Goal: Task Accomplishment & Management: Use online tool/utility

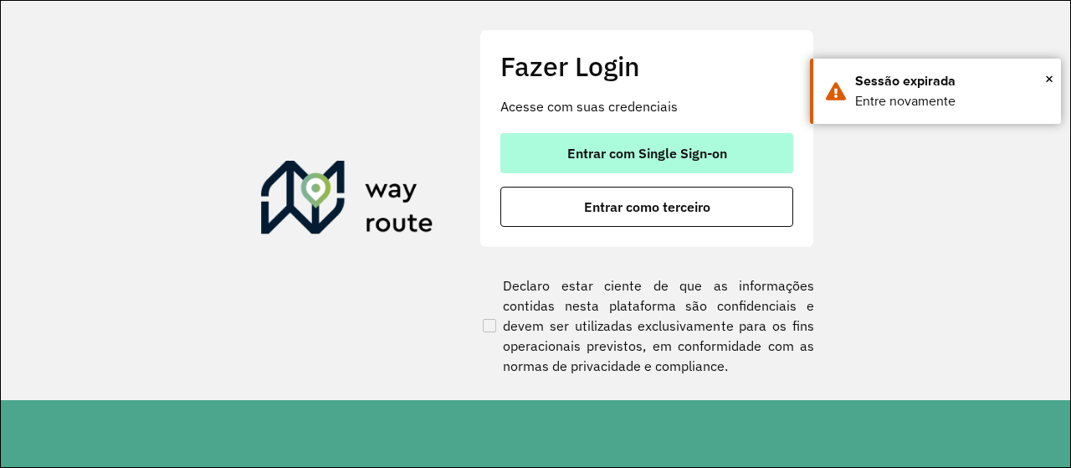
click at [581, 154] on span "Entrar com Single Sign-on" at bounding box center [647, 152] width 160 height 13
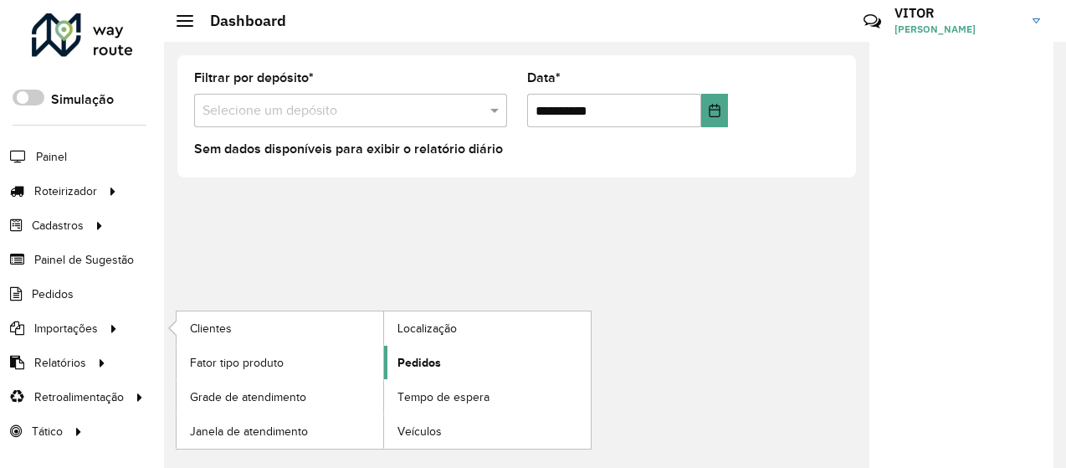
click at [403, 359] on span "Pedidos" at bounding box center [420, 363] width 44 height 18
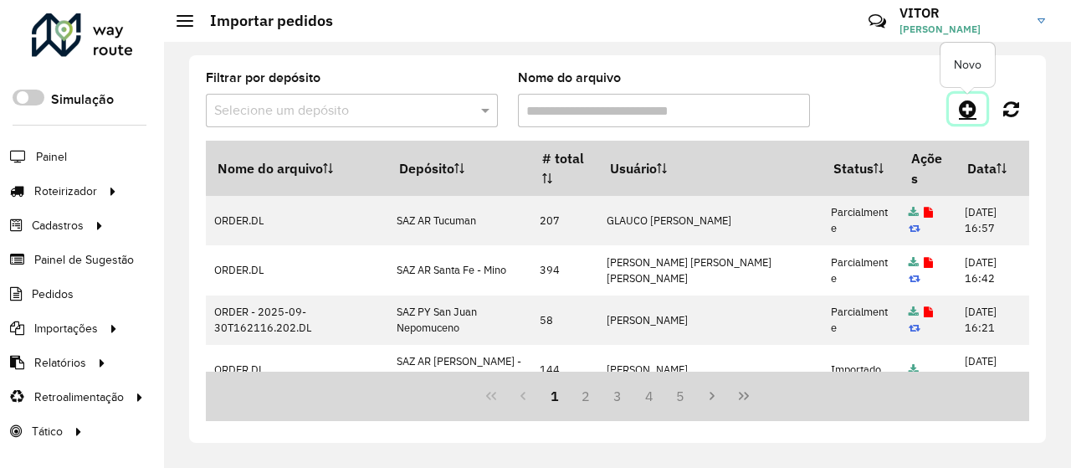
click at [957, 100] on link at bounding box center [968, 109] width 38 height 30
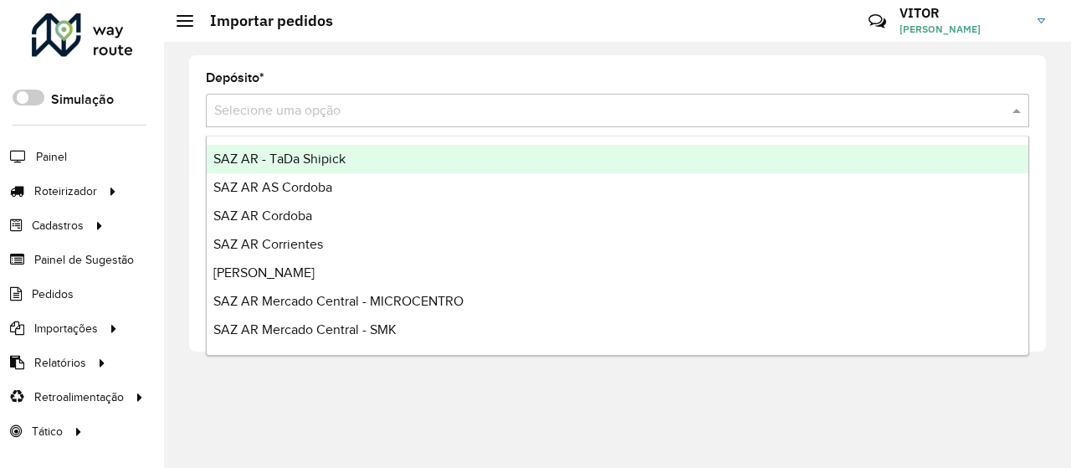
click at [275, 118] on input "text" at bounding box center [600, 111] width 773 height 20
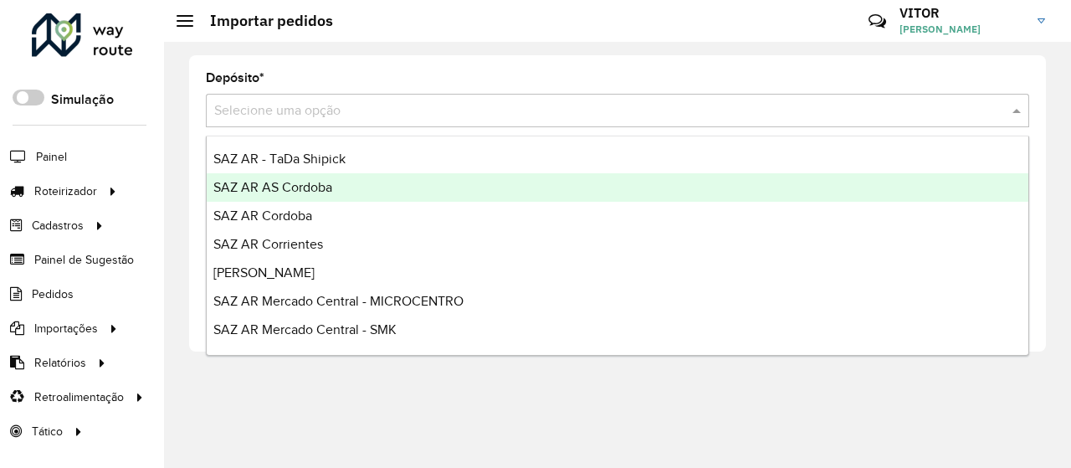
click at [300, 185] on span "SAZ AR AS Cordoba" at bounding box center [272, 187] width 119 height 14
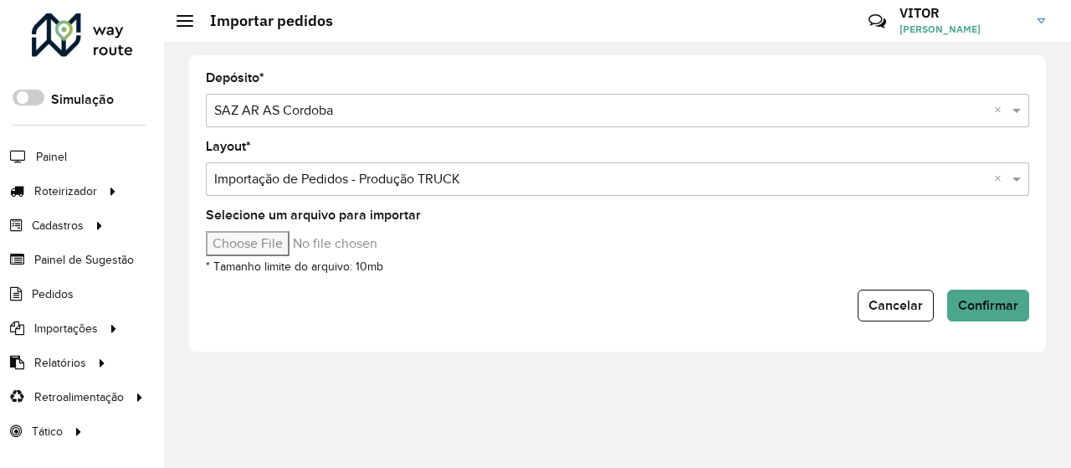
click at [264, 249] on input "Selecione um arquivo para importar" at bounding box center [348, 243] width 285 height 25
click at [259, 239] on input "Selecione um arquivo para importar" at bounding box center [348, 243] width 285 height 25
type input "**********"
click at [973, 298] on span "Confirmar" at bounding box center [988, 305] width 60 height 14
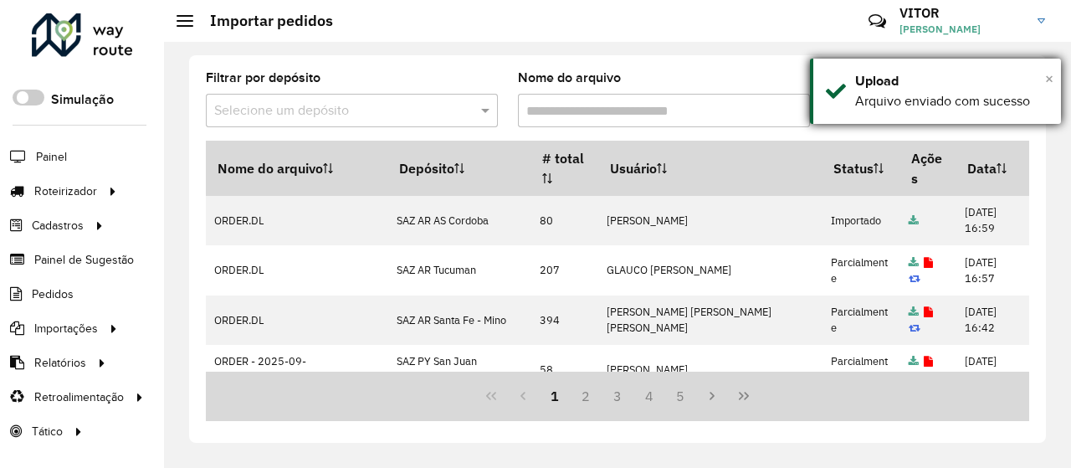
click at [1047, 76] on span "×" at bounding box center [1049, 78] width 8 height 18
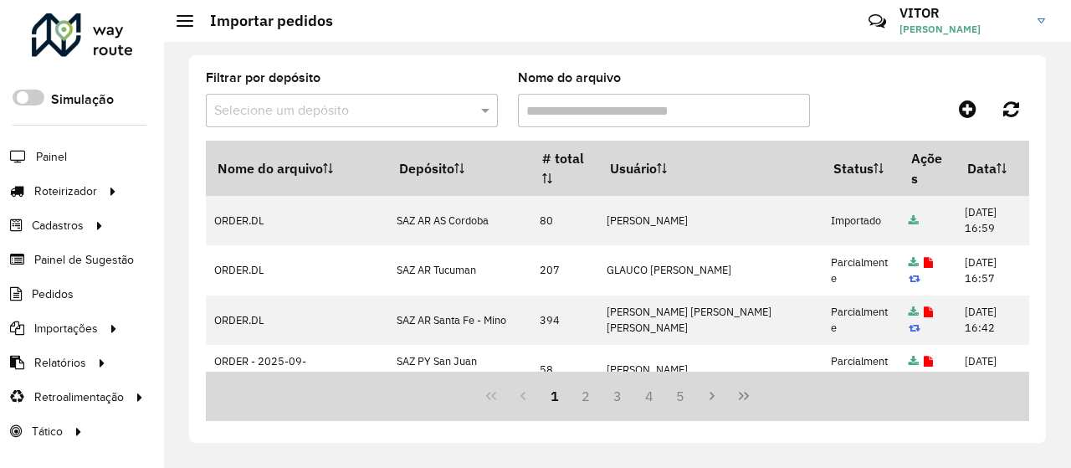
click at [934, 78] on div "Filtrar por depósito Selecione um depósito Nome do arquivo" at bounding box center [617, 106] width 823 height 69
click at [870, 86] on div "Filtrar por depósito Selecione um depósito Nome do arquivo" at bounding box center [617, 106] width 823 height 69
click at [199, 190] on span "Entregas" at bounding box center [214, 191] width 48 height 18
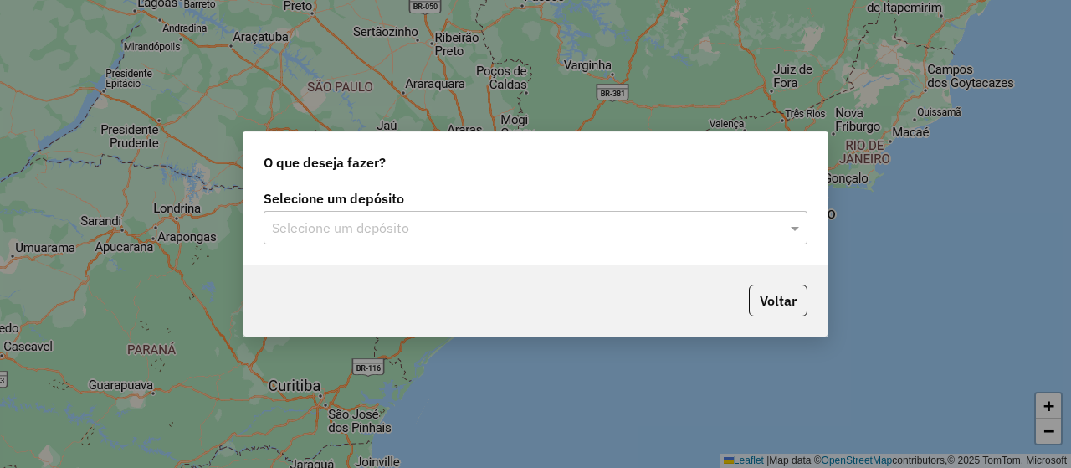
click at [345, 236] on input "text" at bounding box center [519, 228] width 494 height 20
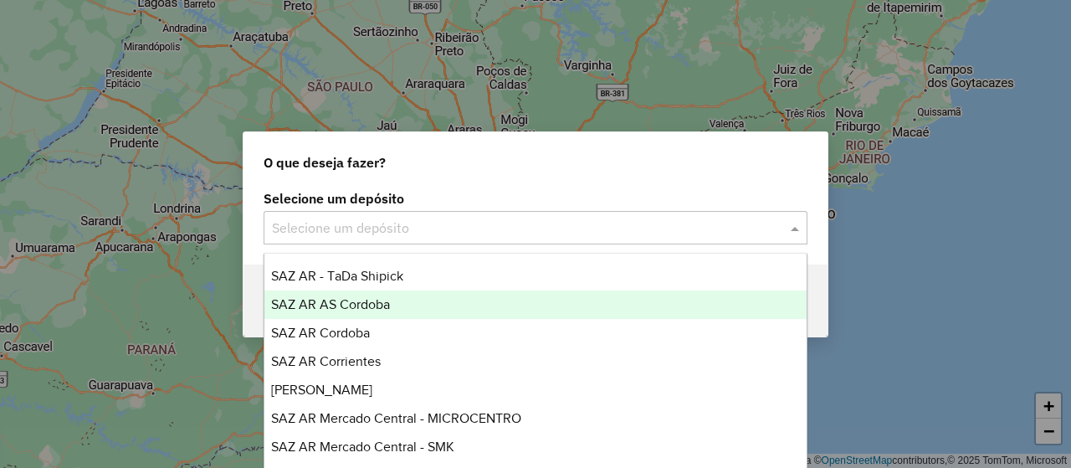
click at [392, 308] on div "SAZ AR AS Cordoba" at bounding box center [534, 304] width 541 height 28
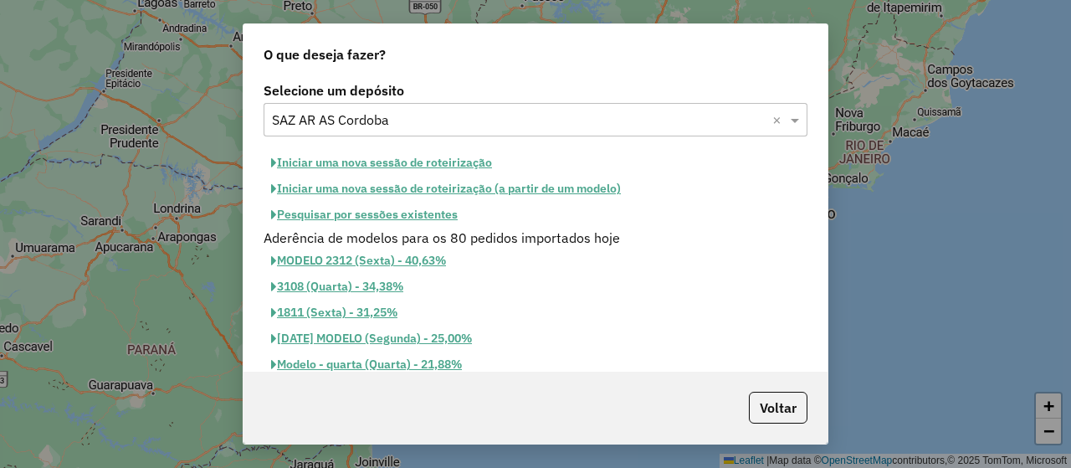
click at [340, 214] on button "Pesquisar por sessões existentes" at bounding box center [365, 215] width 202 height 26
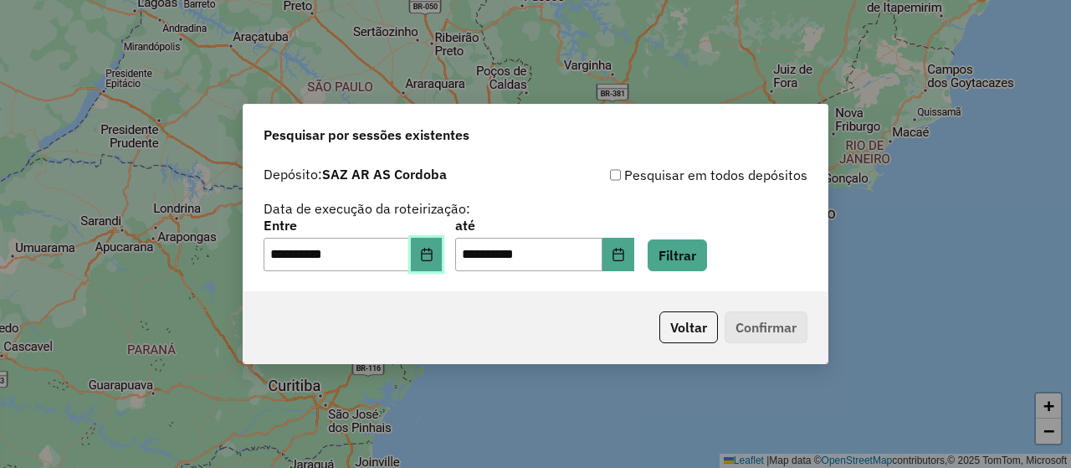
click at [439, 270] on button "Choose Date" at bounding box center [427, 254] width 32 height 33
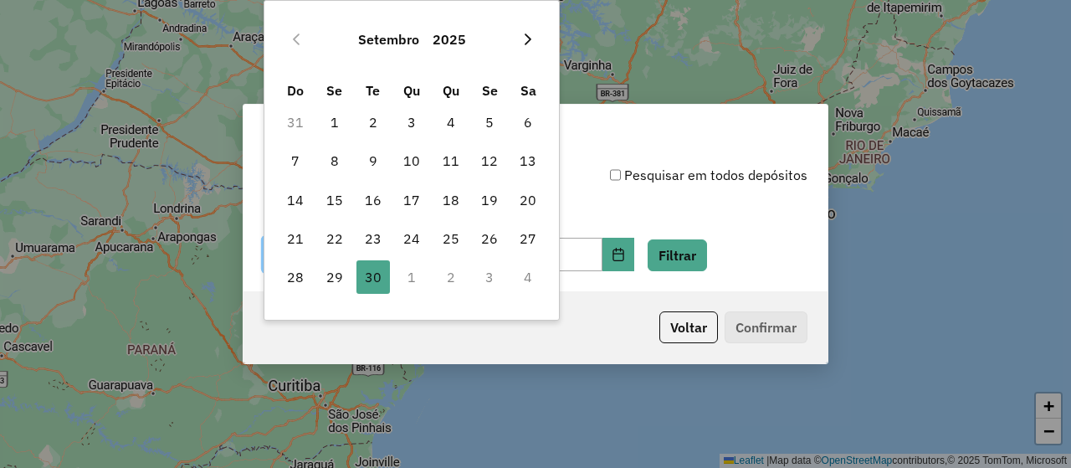
click at [531, 36] on icon "Next Month" at bounding box center [527, 39] width 13 height 13
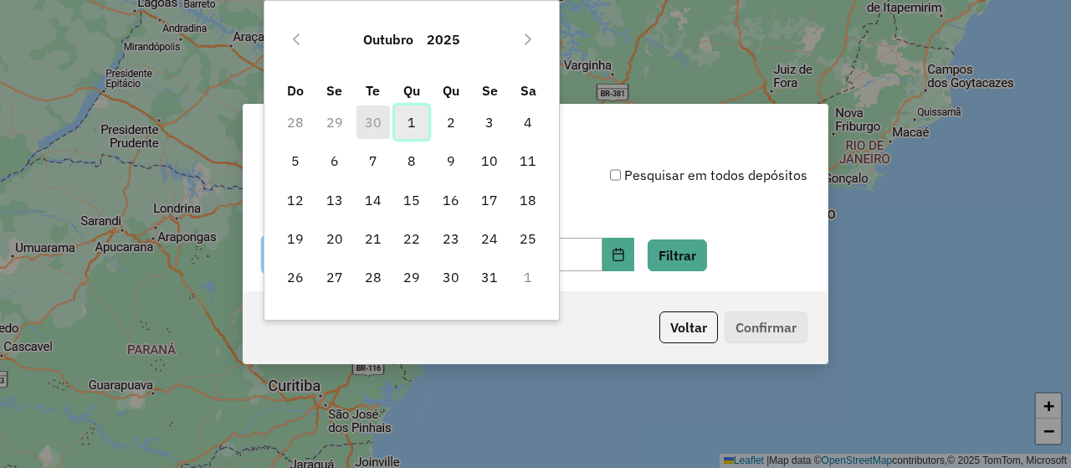
click at [414, 116] on span "1" at bounding box center [411, 121] width 33 height 33
type input "**********"
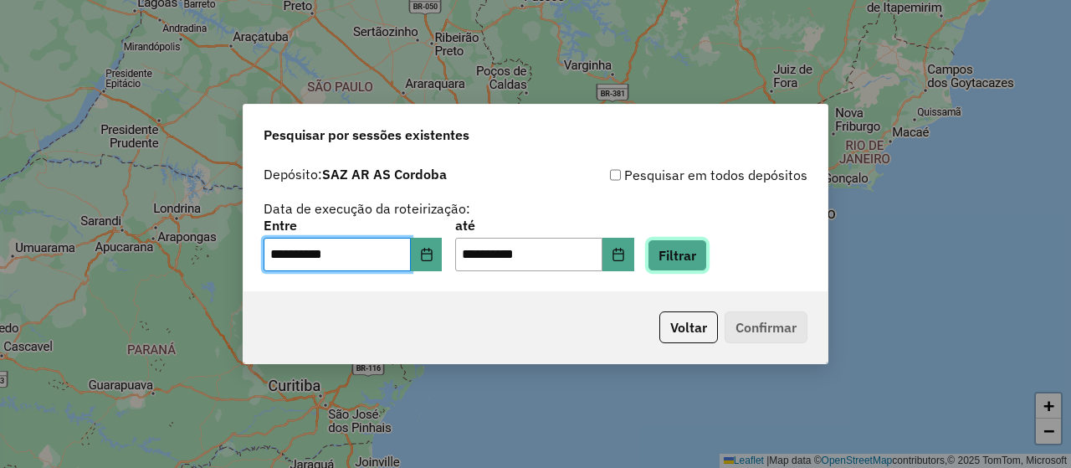
click at [700, 246] on button "Filtrar" at bounding box center [677, 255] width 59 height 32
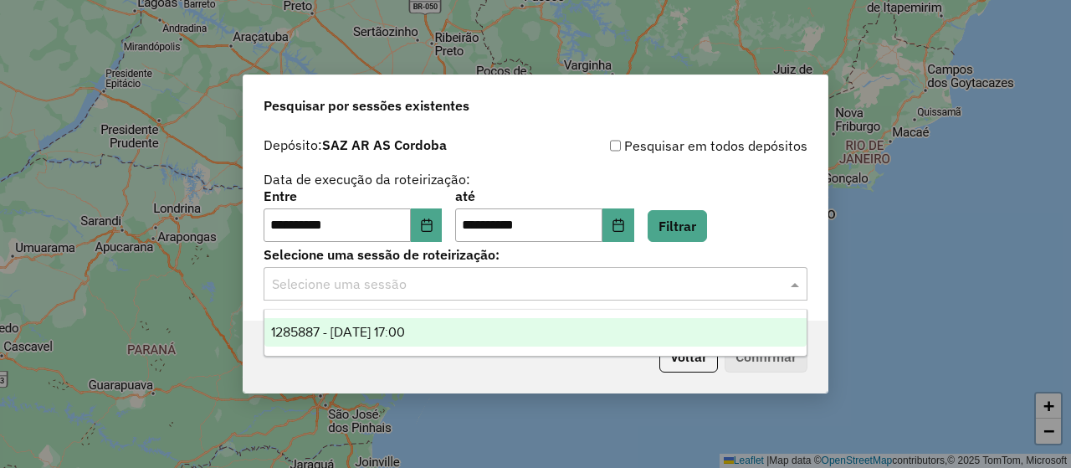
click at [439, 285] on input "text" at bounding box center [519, 284] width 494 height 20
click at [442, 326] on div "1285887 - 01/10/2025 17:00" at bounding box center [534, 332] width 541 height 28
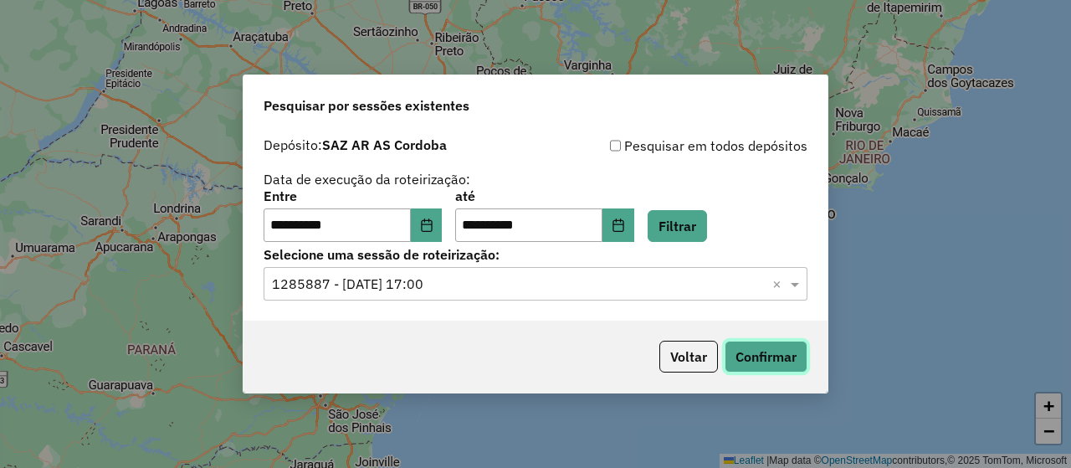
click at [757, 351] on button "Confirmar" at bounding box center [766, 357] width 83 height 32
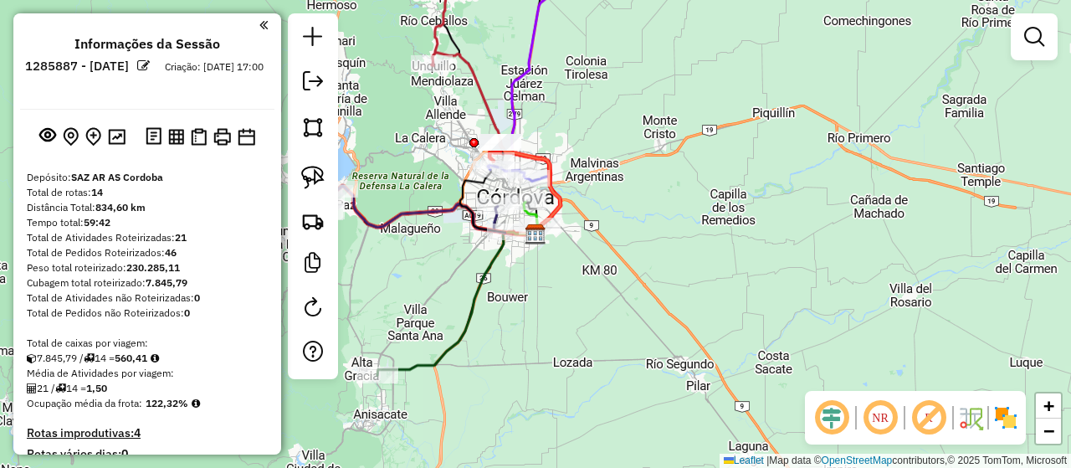
click at [547, 303] on div "Janela de atendimento Grade de atendimento Capacidade Transportadoras Veículos …" at bounding box center [535, 234] width 1071 height 468
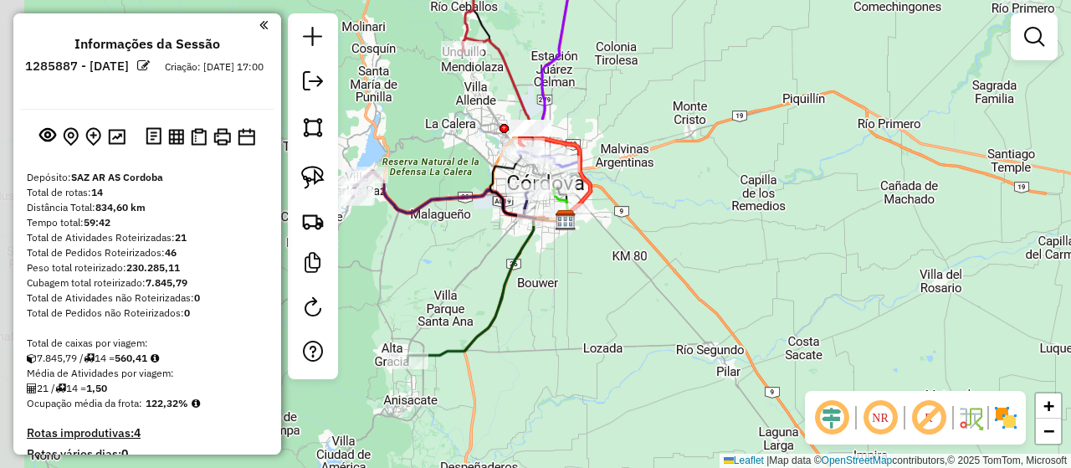
drag, startPoint x: 547, startPoint y: 303, endPoint x: 579, endPoint y: 289, distance: 34.8
click at [579, 289] on div "Janela de atendimento Grade de atendimento Capacidade Transportadoras Veículos …" at bounding box center [535, 234] width 1071 height 468
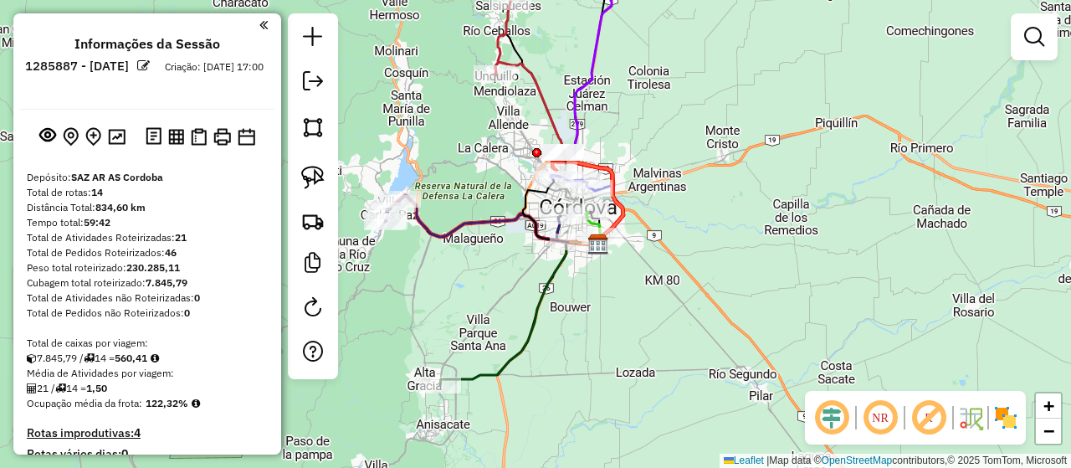
drag, startPoint x: 573, startPoint y: 295, endPoint x: 608, endPoint y: 321, distance: 43.0
click at [607, 321] on div "Janela de atendimento Grade de atendimento Capacidade Transportadoras Veículos …" at bounding box center [535, 234] width 1071 height 468
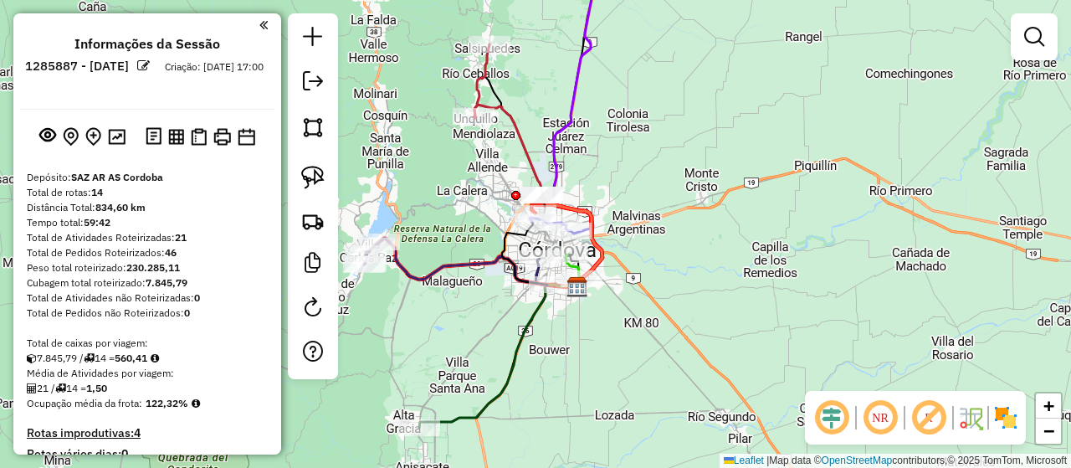
drag, startPoint x: 598, startPoint y: 332, endPoint x: 575, endPoint y: 373, distance: 47.2
click at [575, 373] on div "Janela de atendimento Grade de atendimento Capacidade Transportadoras Veículos …" at bounding box center [535, 234] width 1071 height 468
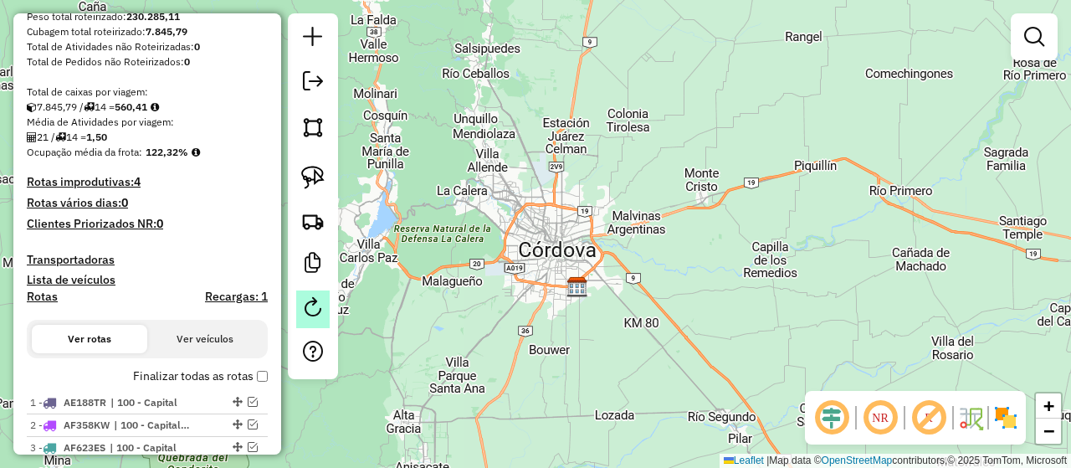
click at [305, 299] on em at bounding box center [313, 307] width 20 height 20
select select "*"
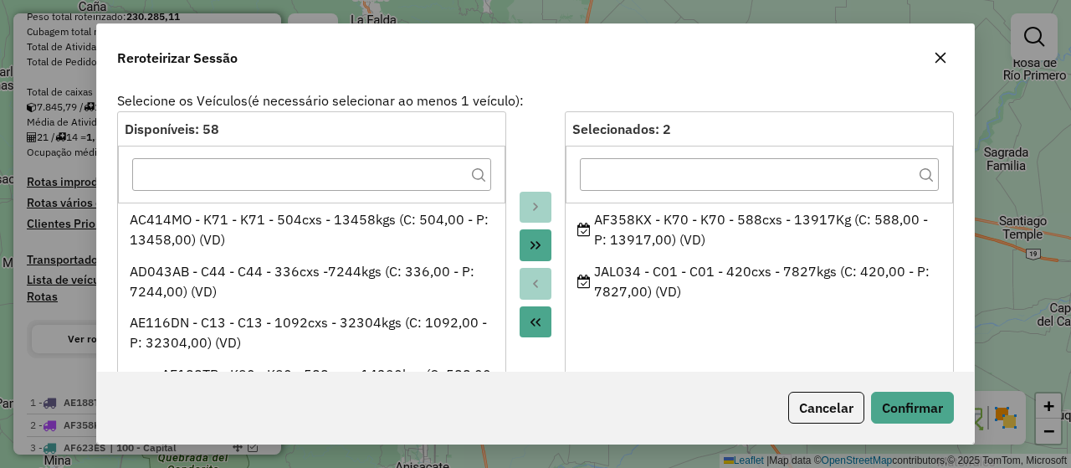
click at [939, 61] on icon "button" at bounding box center [940, 57] width 13 height 13
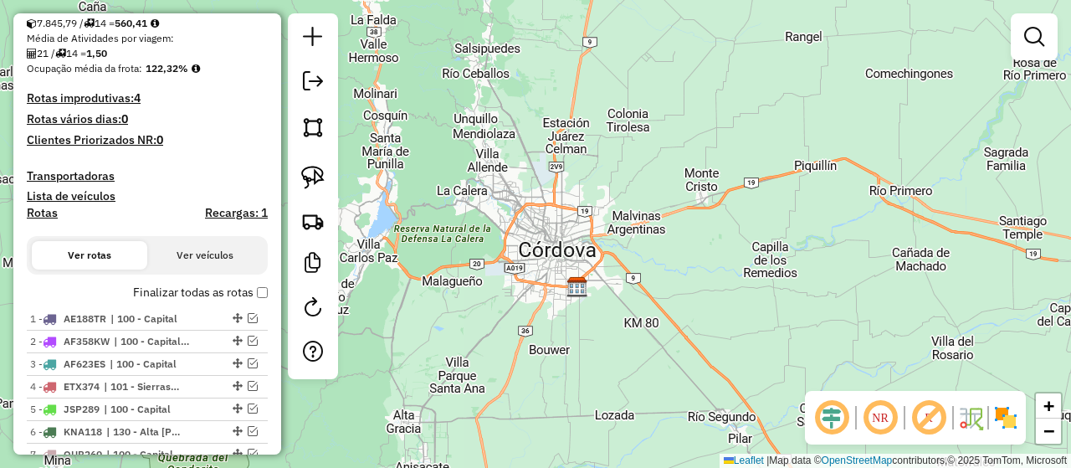
scroll to position [586, 0]
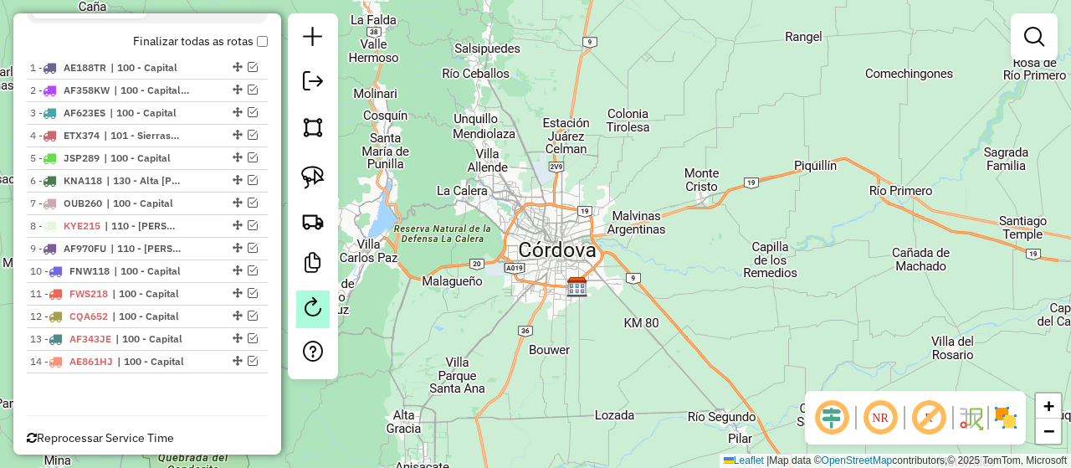
click at [311, 304] on em at bounding box center [313, 307] width 20 height 20
select select "*"
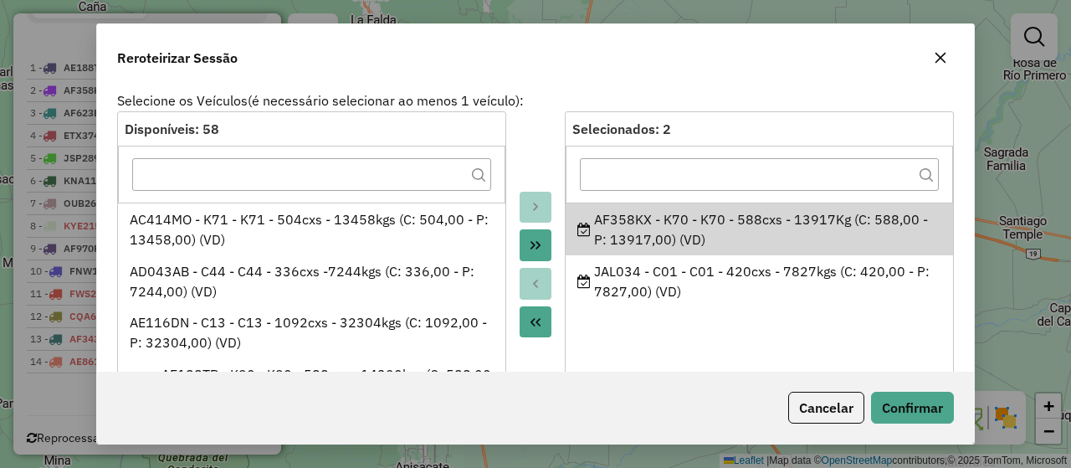
drag, startPoint x: 594, startPoint y: 212, endPoint x: 696, endPoint y: 311, distance: 142.6
click at [696, 311] on ul "AF358KX - K70 - K70 - 588cxs - 13917Kg (C: 588,00 - P: 13917,00) (VD) JAL034 - …" at bounding box center [759, 303] width 387 height 201
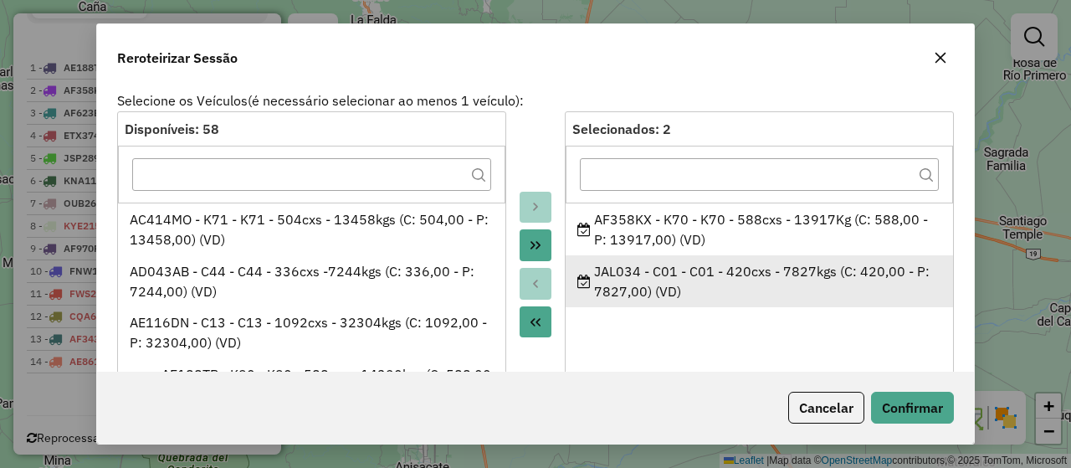
copy ul "AF358KX - K70 - K70 - 588cxs - 13917Kg (C: 588,00 - P: 13917,00) (VD) JAL034 - …"
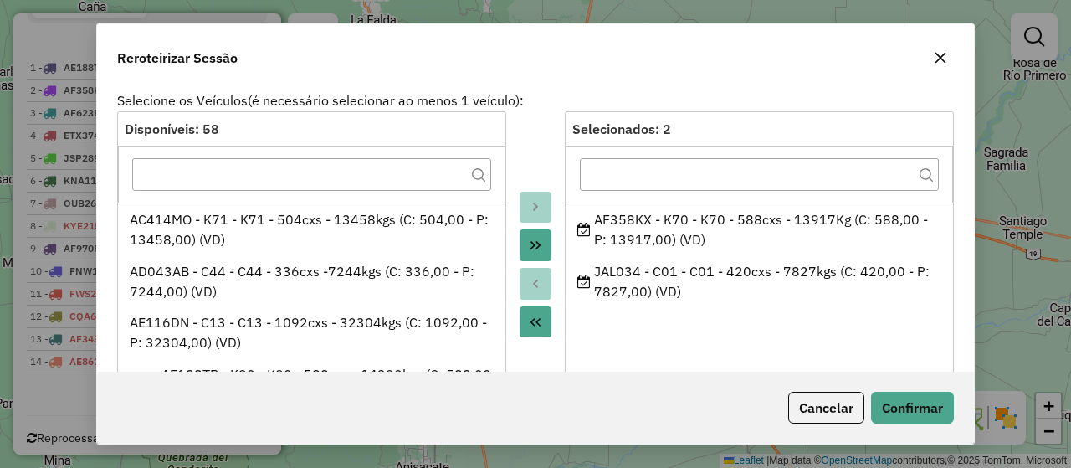
click at [942, 63] on icon "button" at bounding box center [940, 57] width 13 height 13
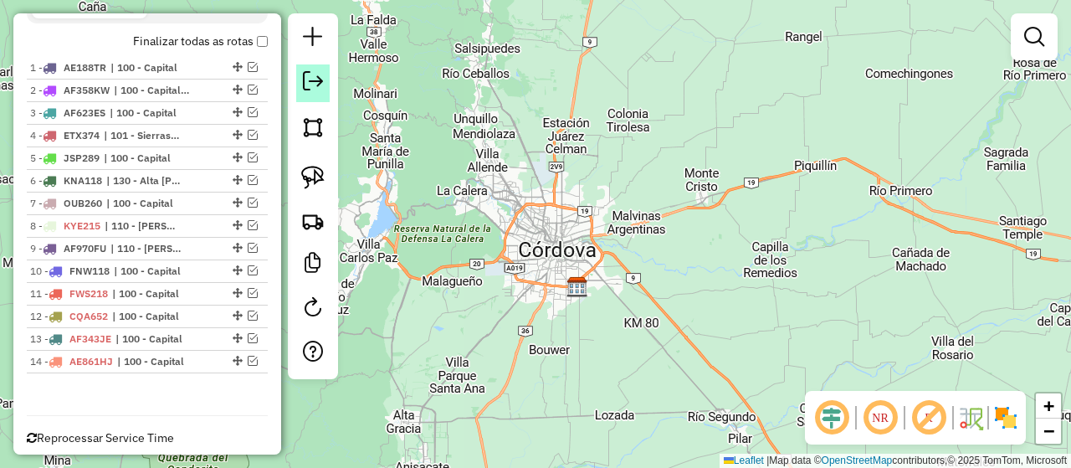
click at [310, 87] on em at bounding box center [313, 81] width 20 height 20
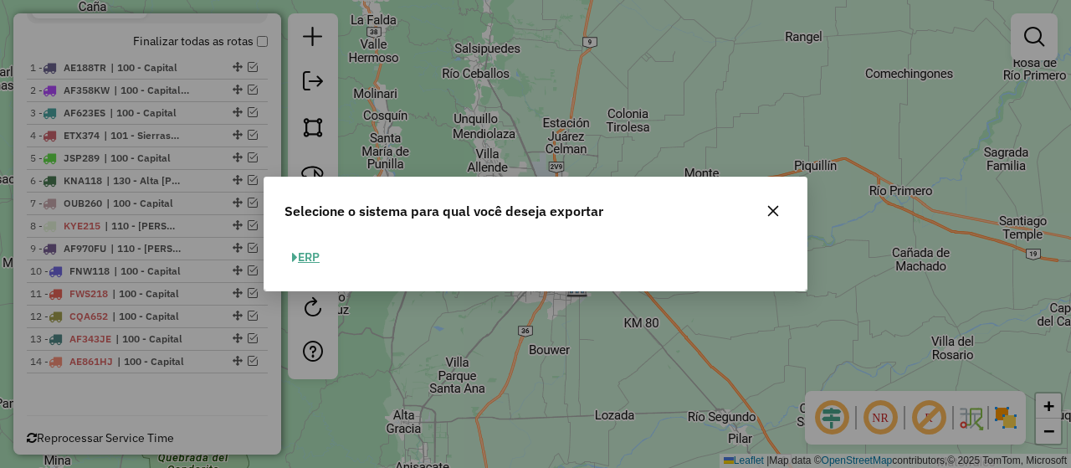
click at [300, 262] on button "ERP" at bounding box center [306, 257] width 43 height 26
select select "*********"
select select "**"
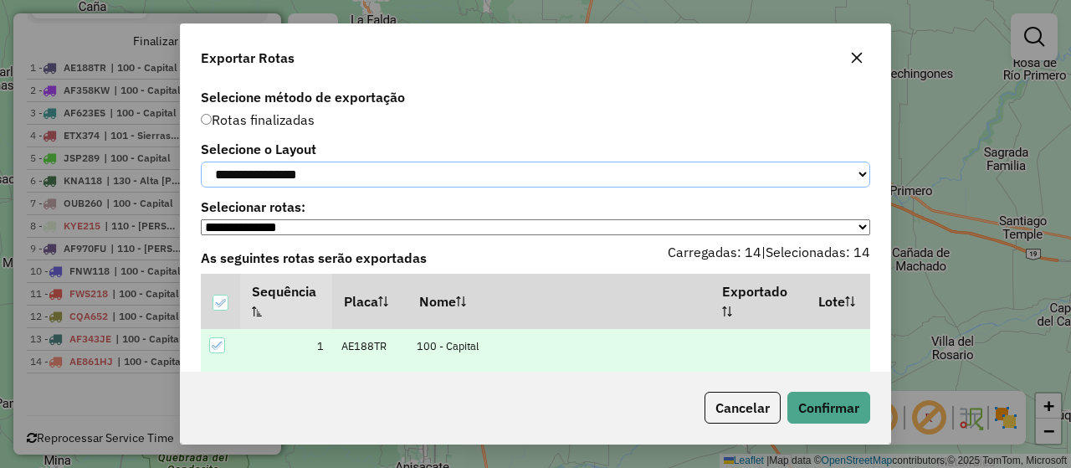
click at [286, 184] on select "**********" at bounding box center [535, 175] width 669 height 26
click at [201, 162] on select "**********" at bounding box center [535, 175] width 669 height 26
click at [834, 407] on button "Confirmar" at bounding box center [828, 408] width 83 height 32
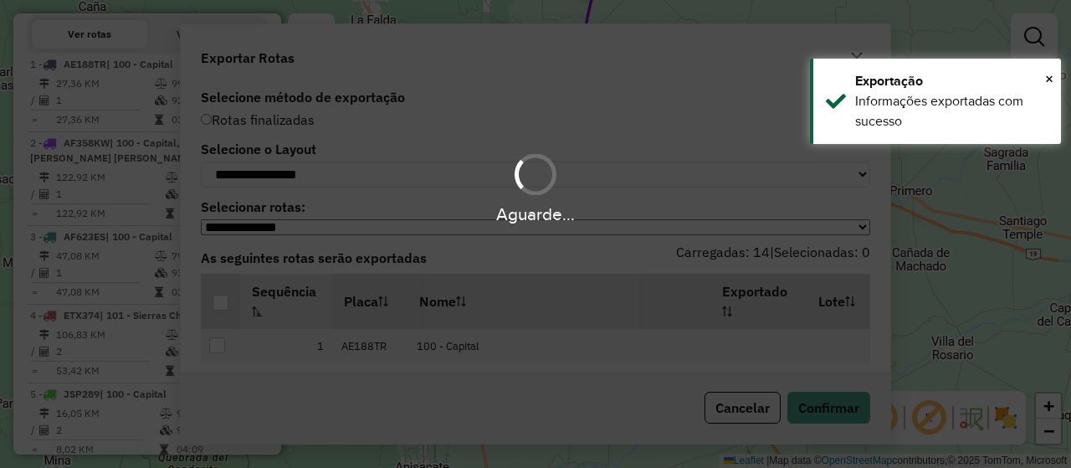
scroll to position [630, 0]
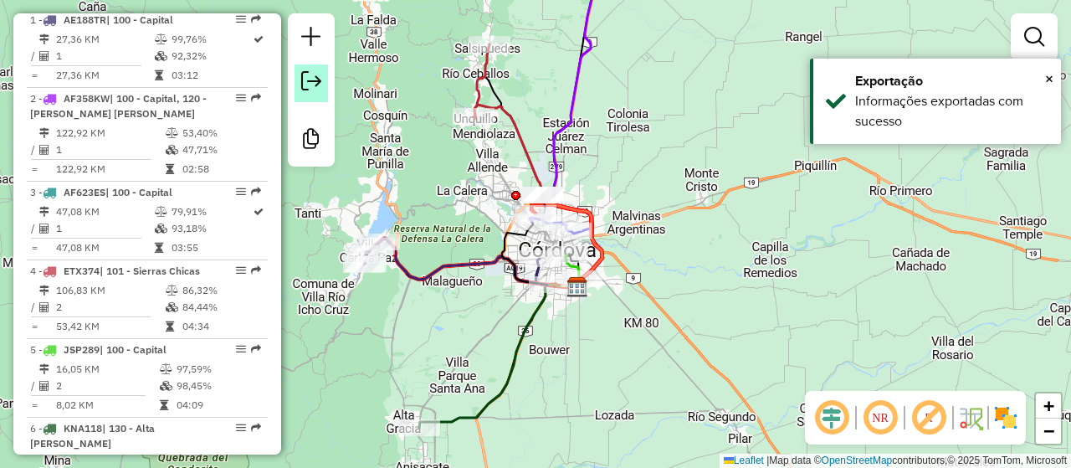
click at [308, 82] on em at bounding box center [311, 81] width 20 height 20
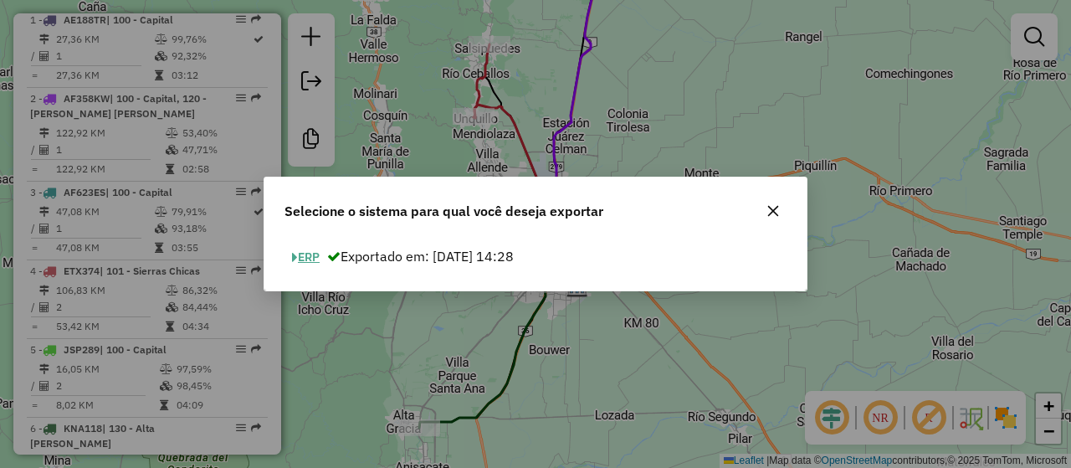
click at [311, 264] on button "ERP" at bounding box center [306, 257] width 43 height 26
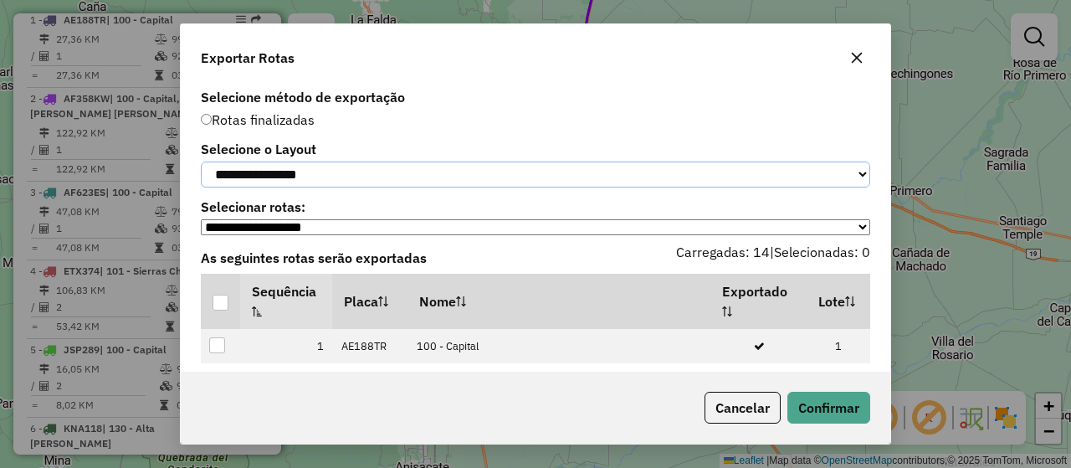
click at [325, 166] on select "**********" at bounding box center [535, 175] width 669 height 26
select select "*********"
click at [201, 162] on select "**********" at bounding box center [535, 175] width 669 height 26
click at [221, 310] on div at bounding box center [221, 303] width 16 height 16
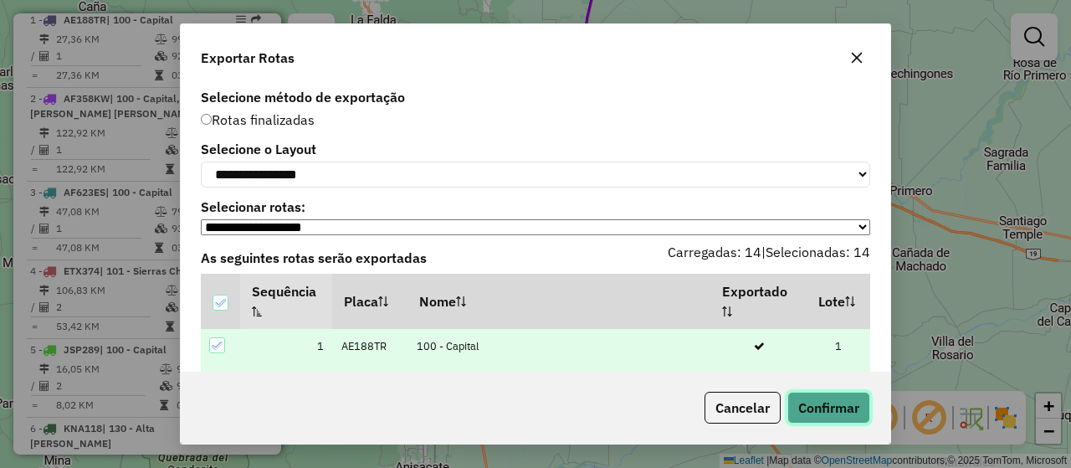
click at [825, 409] on button "Confirmar" at bounding box center [828, 408] width 83 height 32
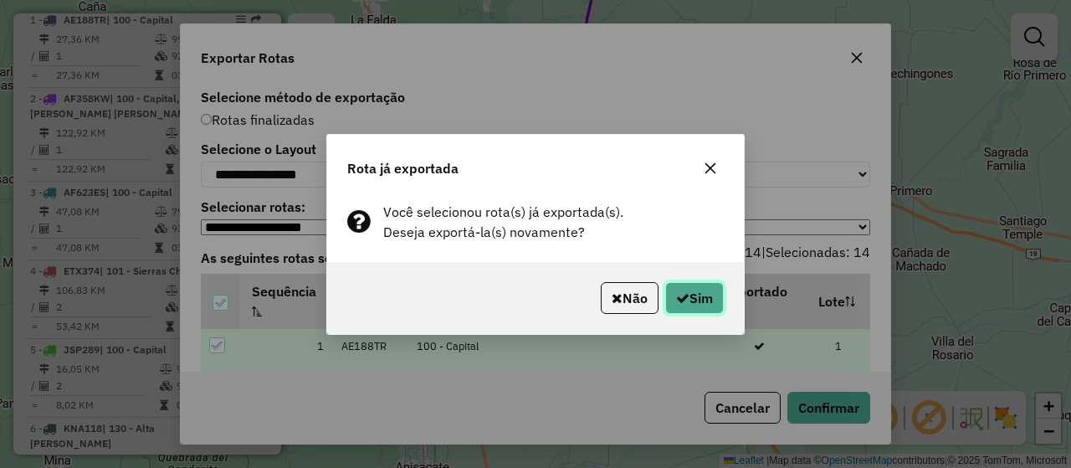
click at [690, 303] on button "Sim" at bounding box center [694, 298] width 59 height 32
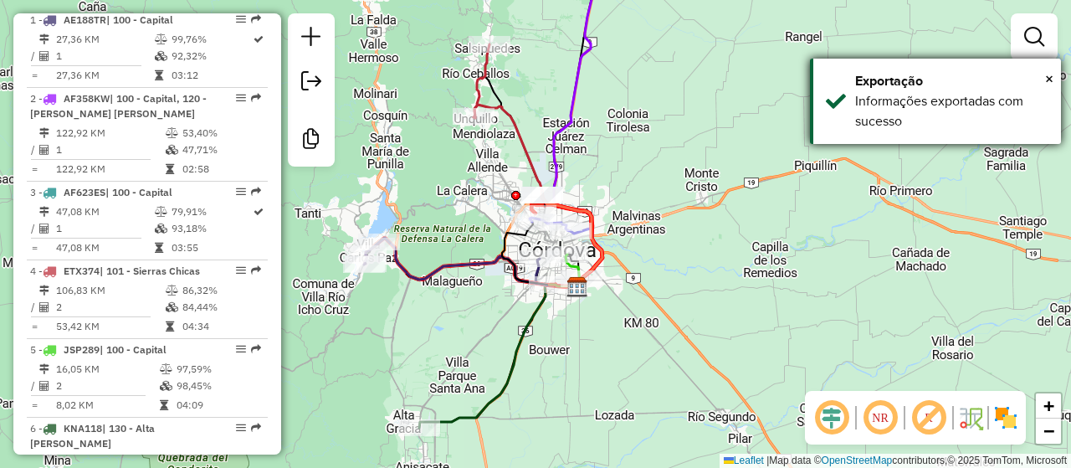
click at [1054, 76] on div "× Exportação Informações exportadas com sucesso" at bounding box center [935, 101] width 251 height 85
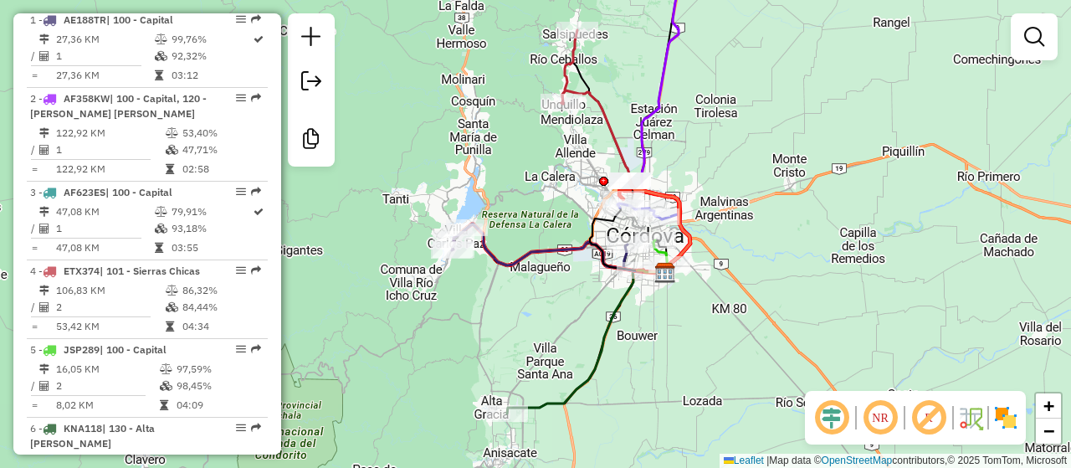
drag, startPoint x: 632, startPoint y: 285, endPoint x: 720, endPoint y: 271, distance: 89.0
click at [720, 271] on div "Janela de atendimento Grade de atendimento Capacidade Transportadoras Veículos …" at bounding box center [535, 234] width 1071 height 468
click at [1029, 34] on em at bounding box center [1034, 37] width 20 height 20
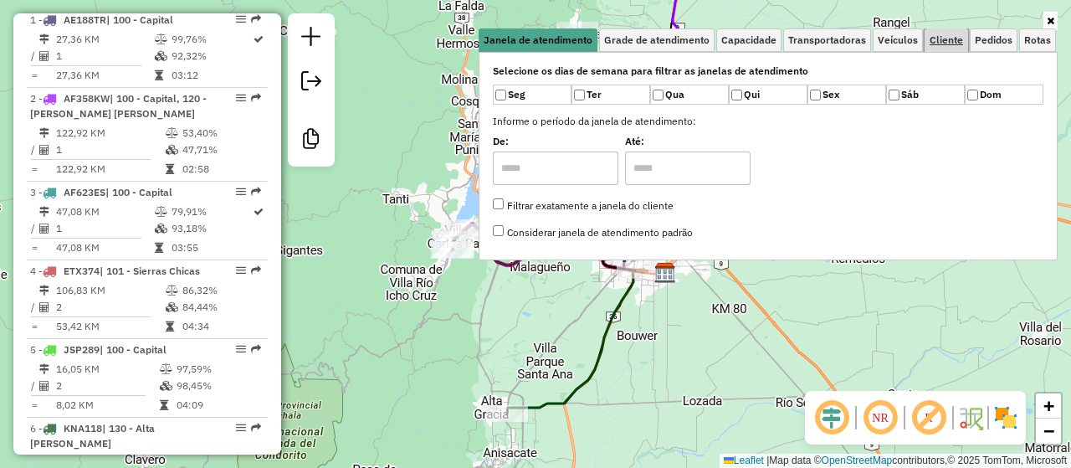
click at [938, 46] on link "Cliente" at bounding box center [947, 39] width 44 height 23
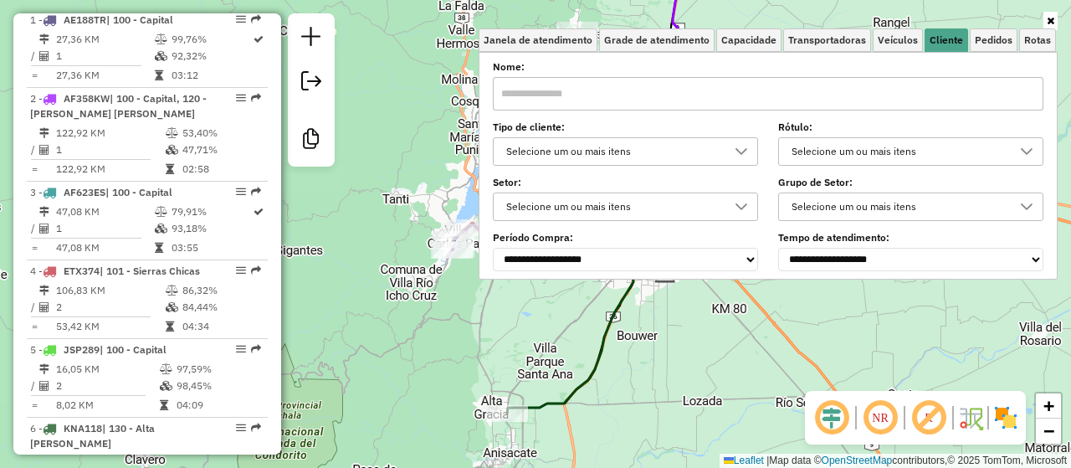
click at [741, 142] on div at bounding box center [742, 151] width 32 height 27
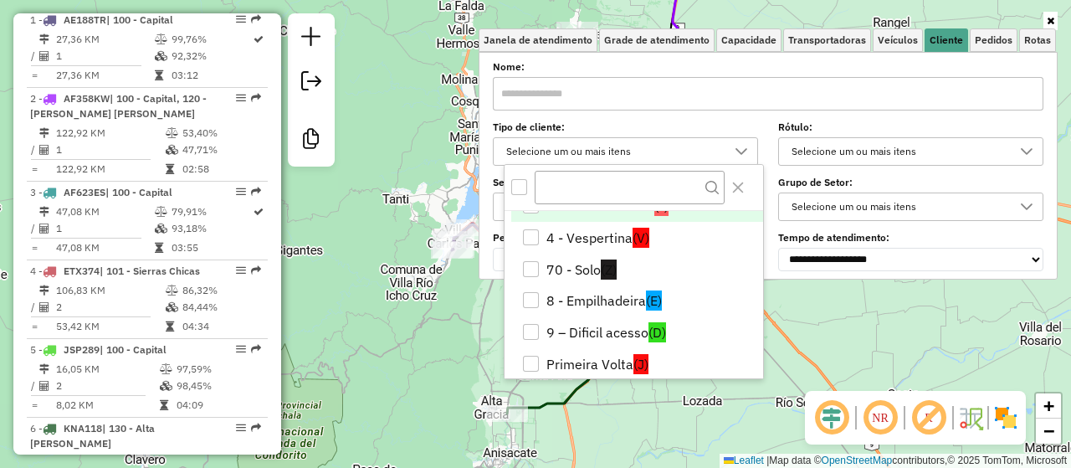
scroll to position [98, 0]
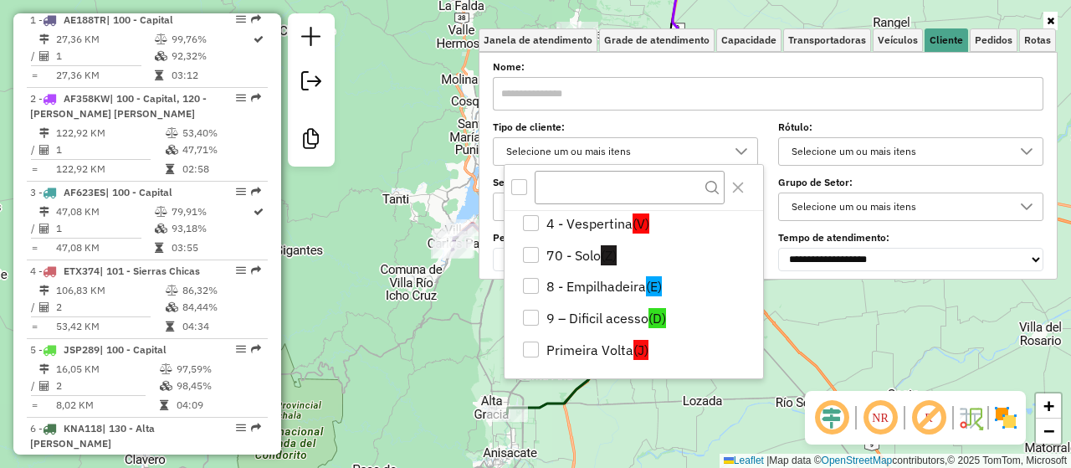
click at [792, 329] on div "Janela de atendimento Grade de atendimento Capacidade Transportadoras Veículos …" at bounding box center [535, 234] width 1071 height 468
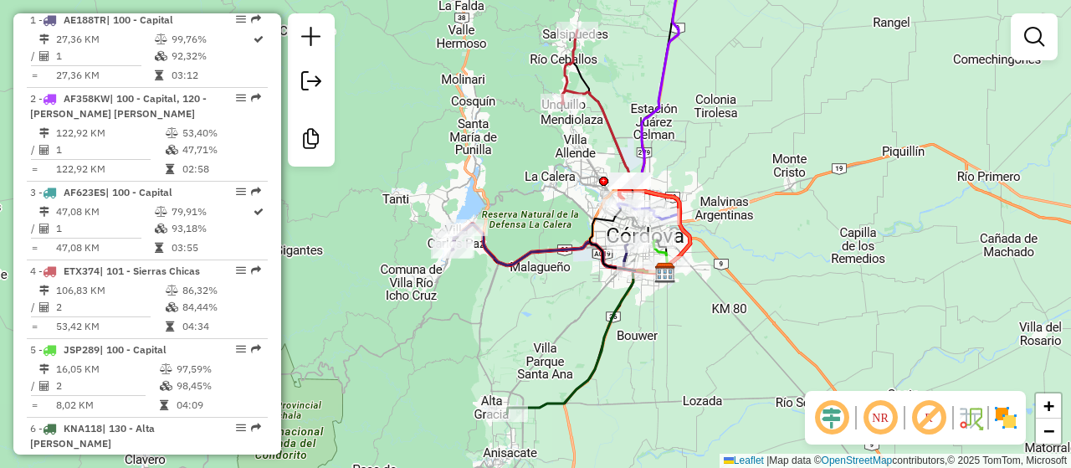
click at [730, 315] on div "Janela de atendimento Grade de atendimento Capacidade Transportadoras Veículos …" at bounding box center [535, 234] width 1071 height 468
select select "**********"
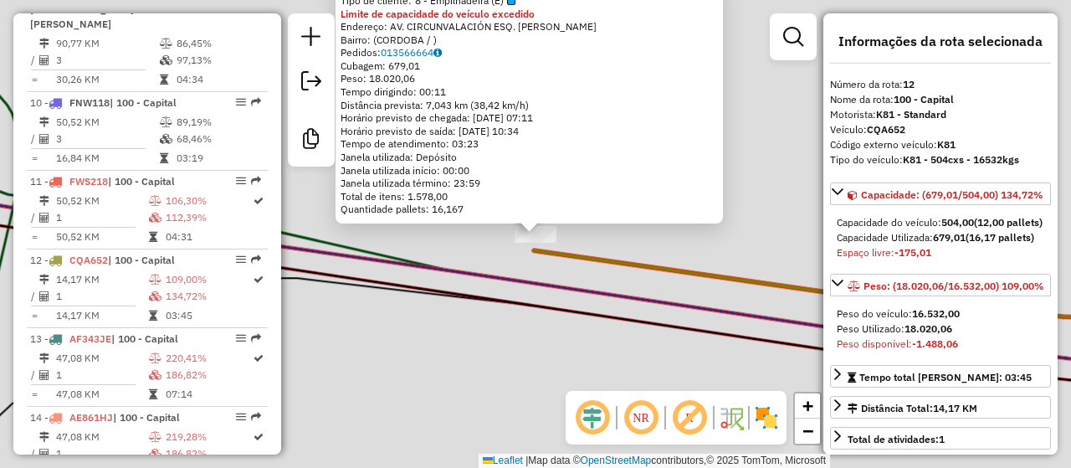
scroll to position [1384, 0]
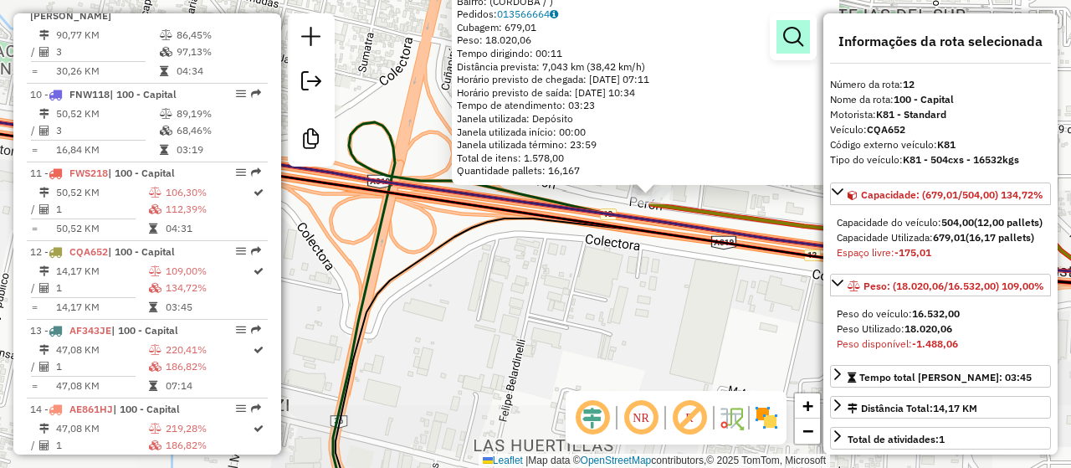
click at [790, 41] on em at bounding box center [793, 37] width 20 height 20
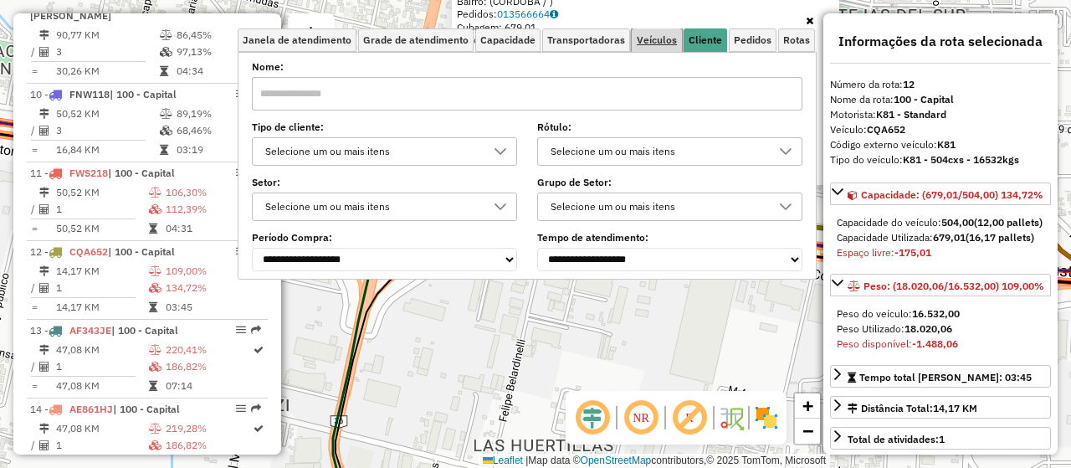
click at [674, 35] on span "Veículos" at bounding box center [657, 40] width 40 height 10
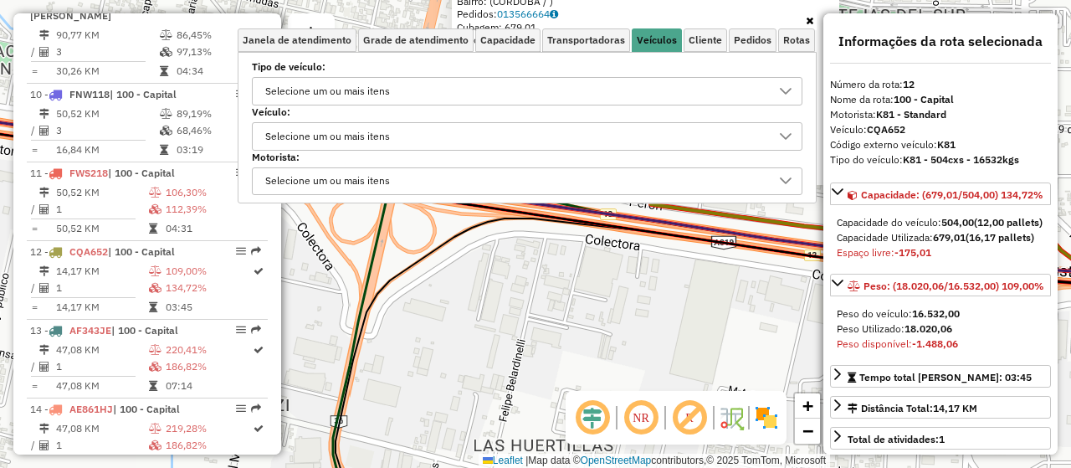
click at [474, 84] on div "Selecione um ou mais itens" at bounding box center [514, 91] width 510 height 27
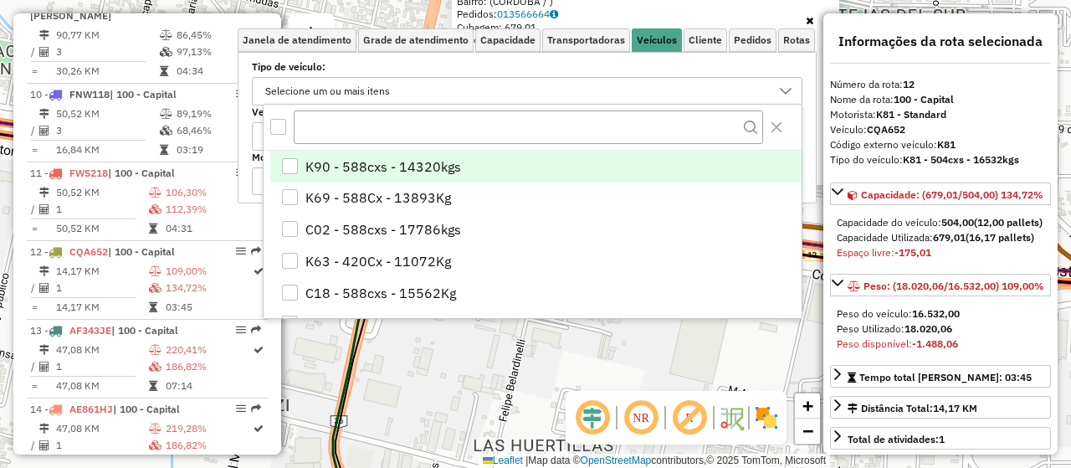
scroll to position [10, 57]
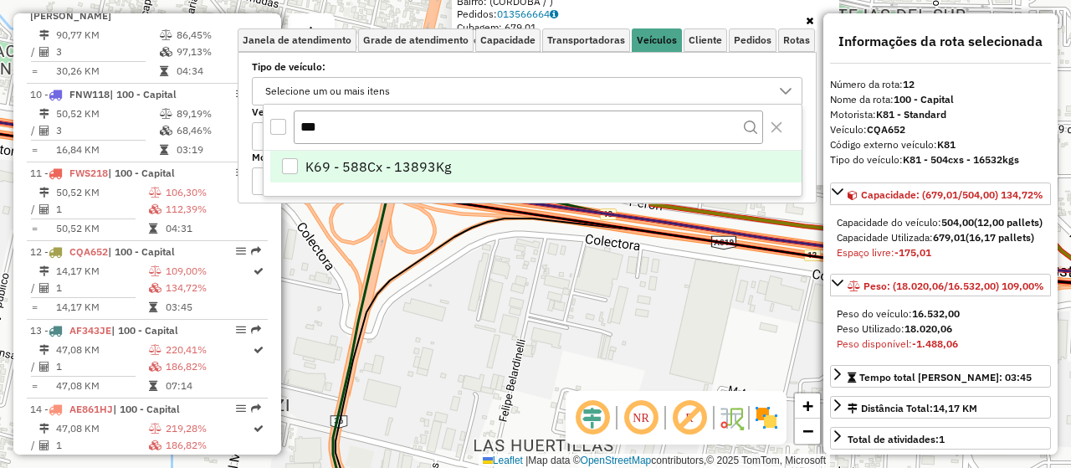
type input "***"
click at [390, 154] on li "K69 - 588Cx - 13893Kg" at bounding box center [535, 167] width 531 height 32
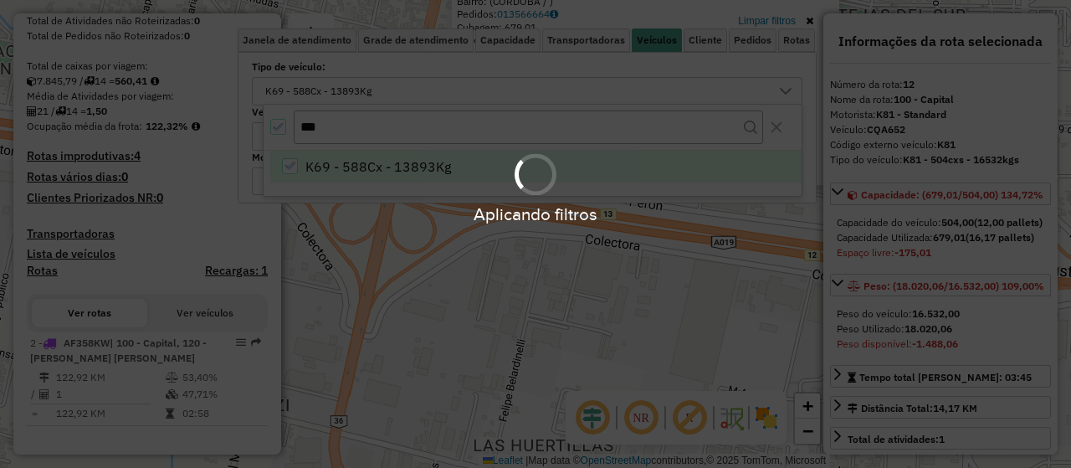
scroll to position [320, 0]
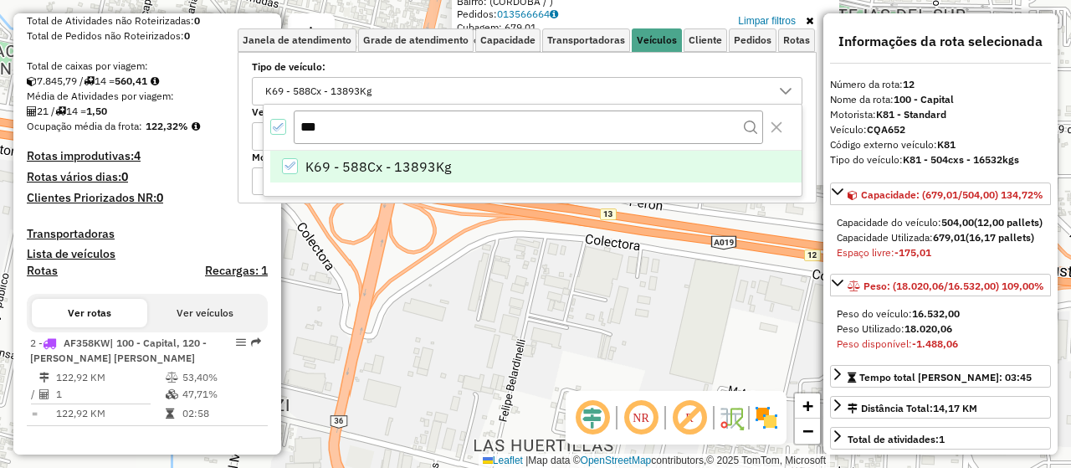
click at [531, 290] on div "0000354292 - DINOSAURIO S.A. Tipo de cliente: 8 - Empilhadeira (E) Limite de ca…" at bounding box center [535, 234] width 1071 height 468
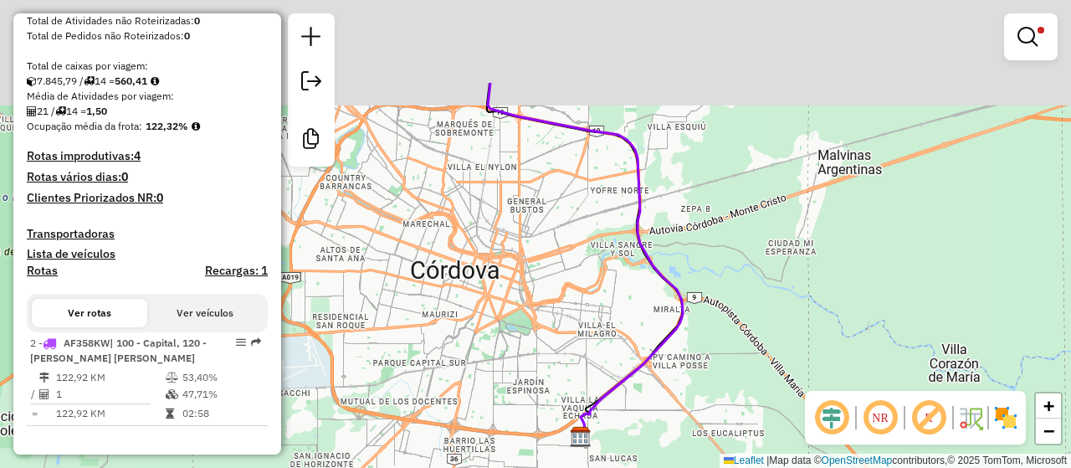
drag, startPoint x: 762, startPoint y: 127, endPoint x: 680, endPoint y: 274, distance: 167.8
click at [685, 278] on div "Limpar filtros Janela de atendimento Grade de atendimento Capacidade Transporta…" at bounding box center [535, 234] width 1071 height 468
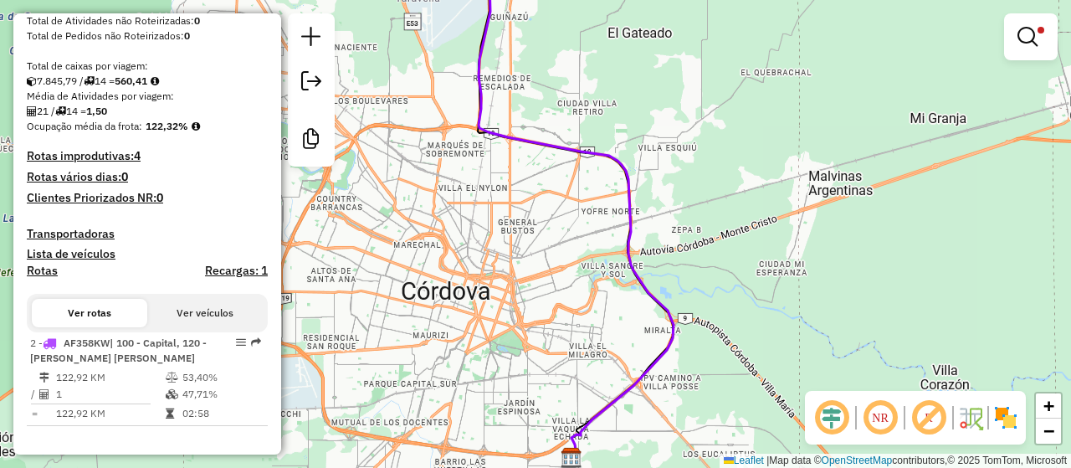
click at [603, 153] on icon at bounding box center [576, 205] width 195 height 504
select select "**********"
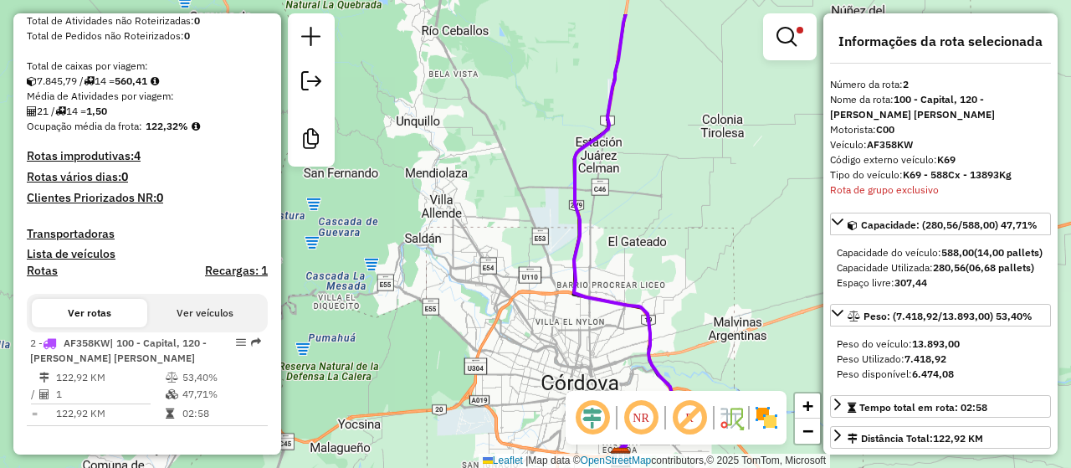
drag, startPoint x: 401, startPoint y: 310, endPoint x: 525, endPoint y: 386, distance: 145.0
click at [525, 386] on div "Limpar filtros Janela de atendimento Grade de atendimento Capacidade Transporta…" at bounding box center [535, 234] width 1071 height 468
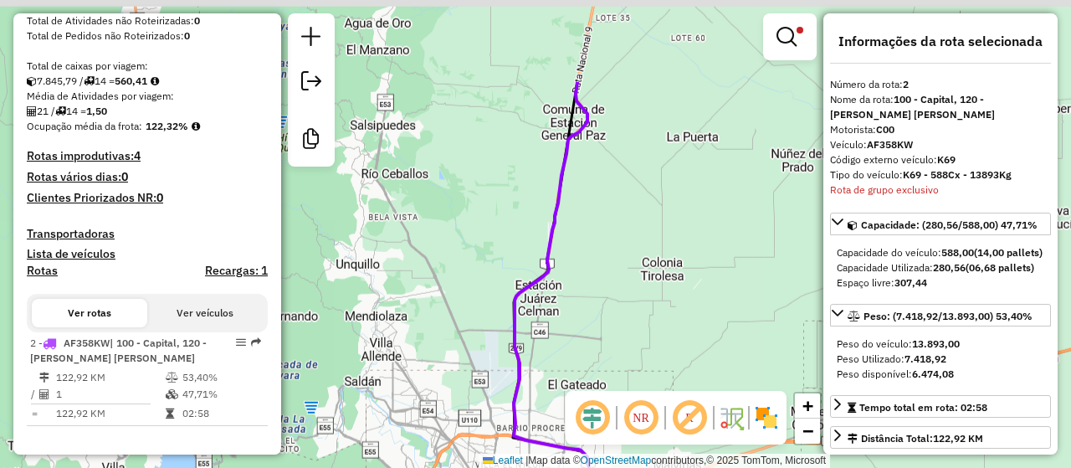
drag, startPoint x: 680, startPoint y: 213, endPoint x: 618, endPoint y: 343, distance: 143.7
click at [618, 343] on div "Limpar filtros Janela de atendimento Grade de atendimento Capacidade Transporta…" at bounding box center [535, 234] width 1071 height 468
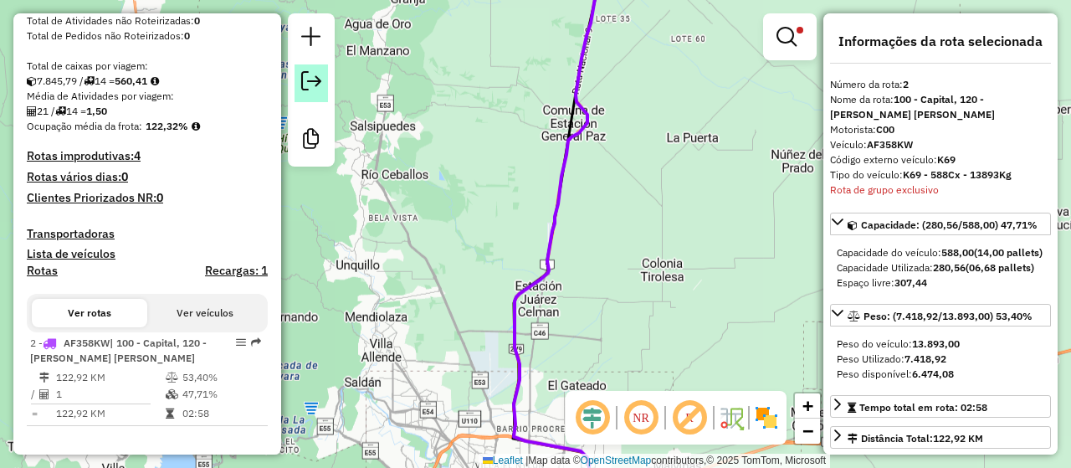
click at [296, 83] on link at bounding box center [311, 83] width 33 height 38
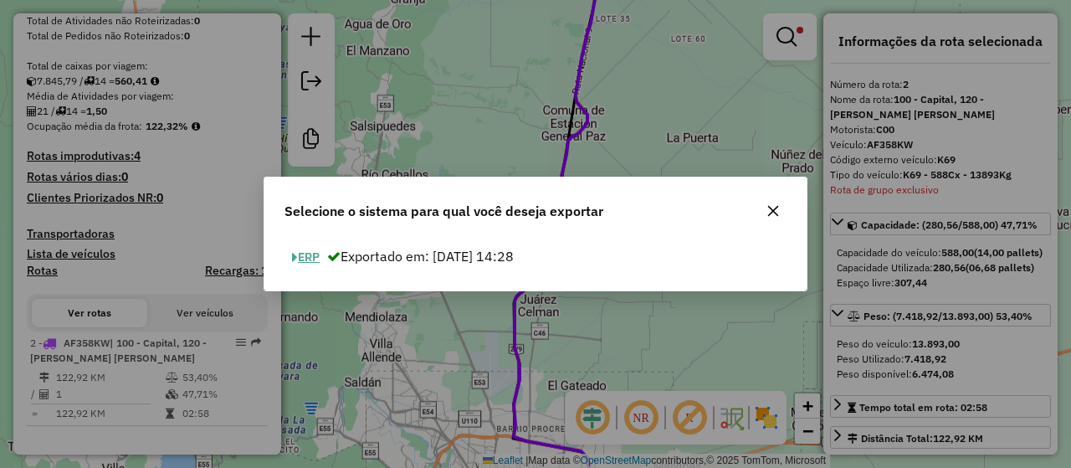
click at [772, 203] on button "button" at bounding box center [773, 210] width 27 height 27
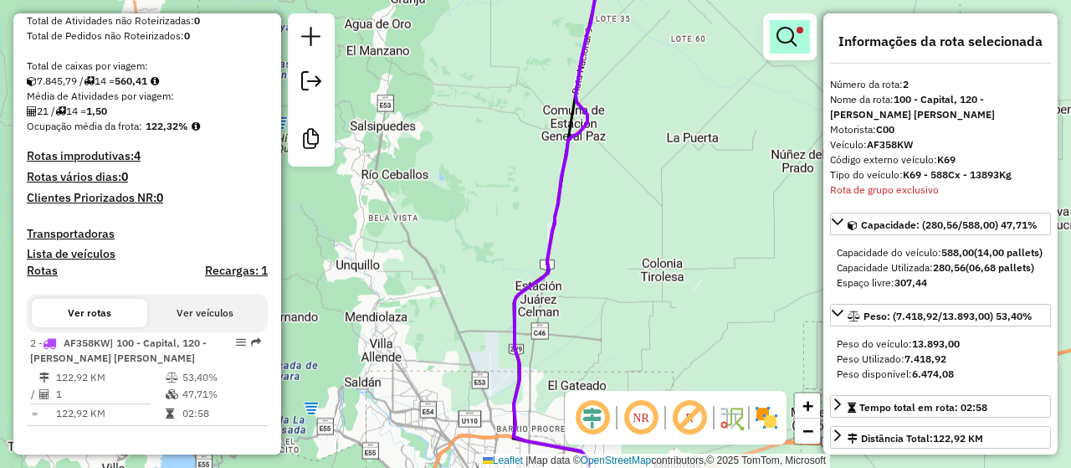
click at [782, 46] on em at bounding box center [787, 37] width 20 height 20
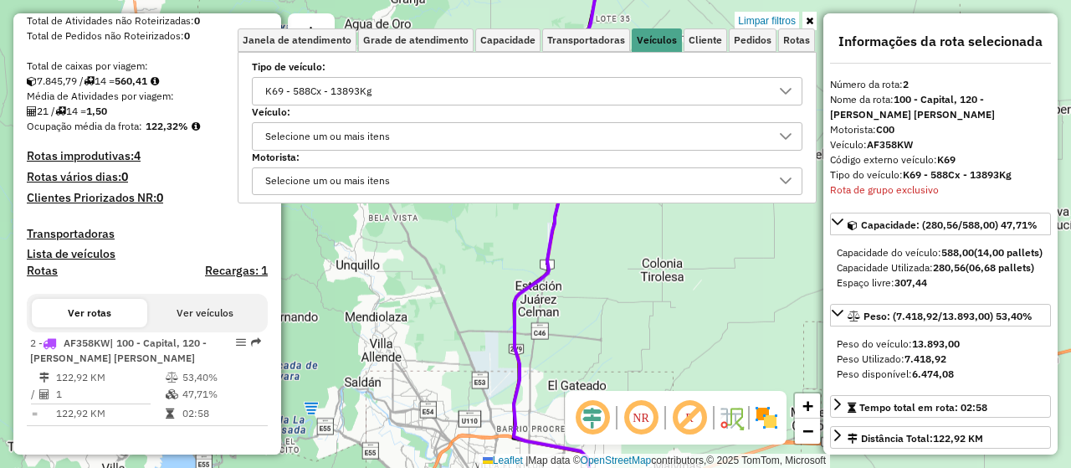
click at [427, 86] on div "K69 - 588Cx - 13893Kg" at bounding box center [514, 91] width 510 height 27
type input "***"
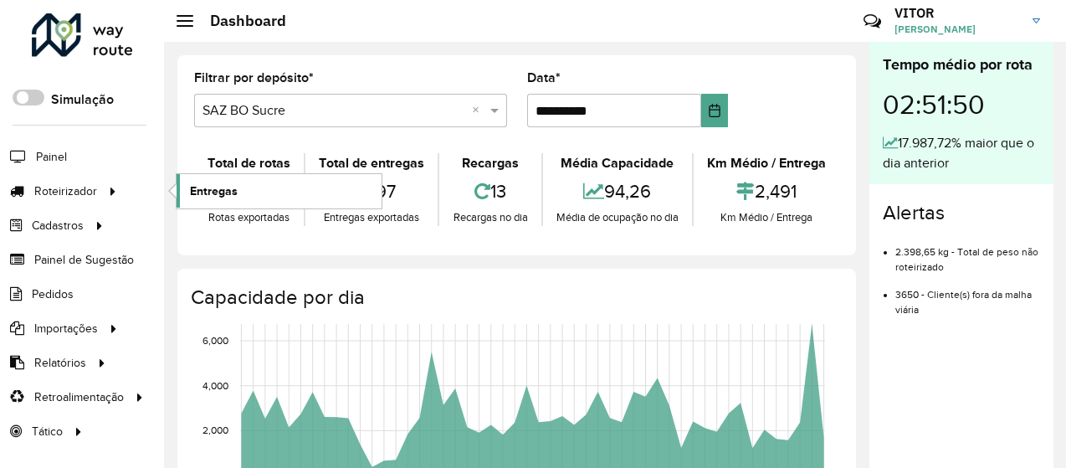
click at [234, 189] on span "Entregas" at bounding box center [214, 191] width 48 height 18
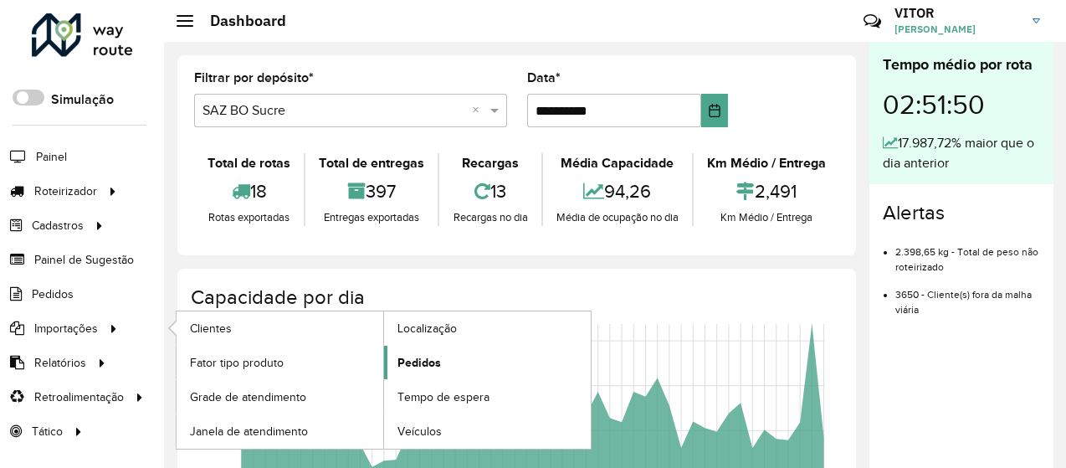
click at [425, 362] on span "Pedidos" at bounding box center [420, 363] width 44 height 18
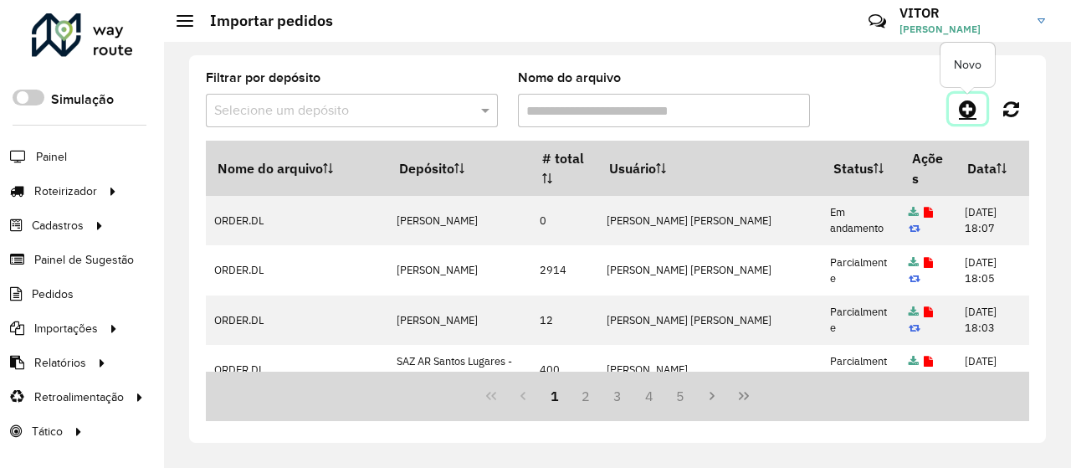
click at [962, 110] on icon at bounding box center [968, 109] width 18 height 20
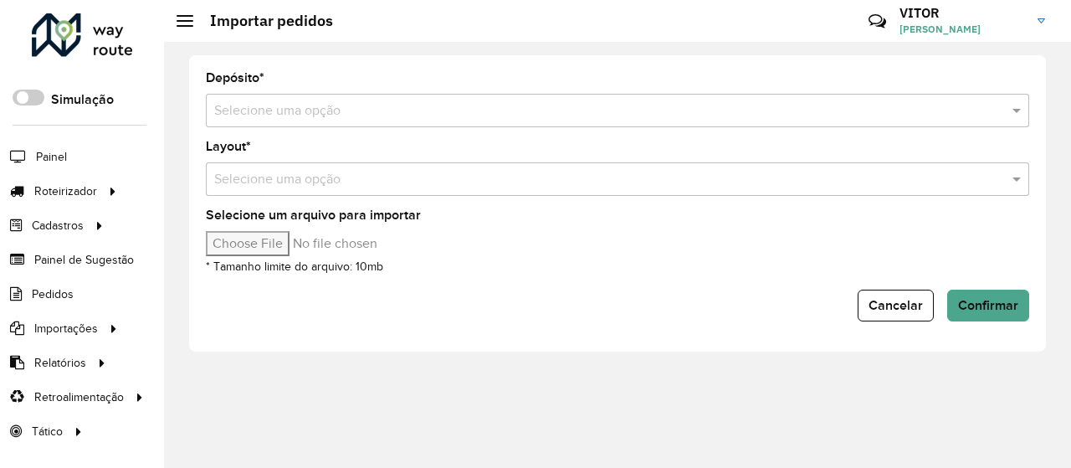
click at [295, 119] on input "text" at bounding box center [600, 111] width 773 height 20
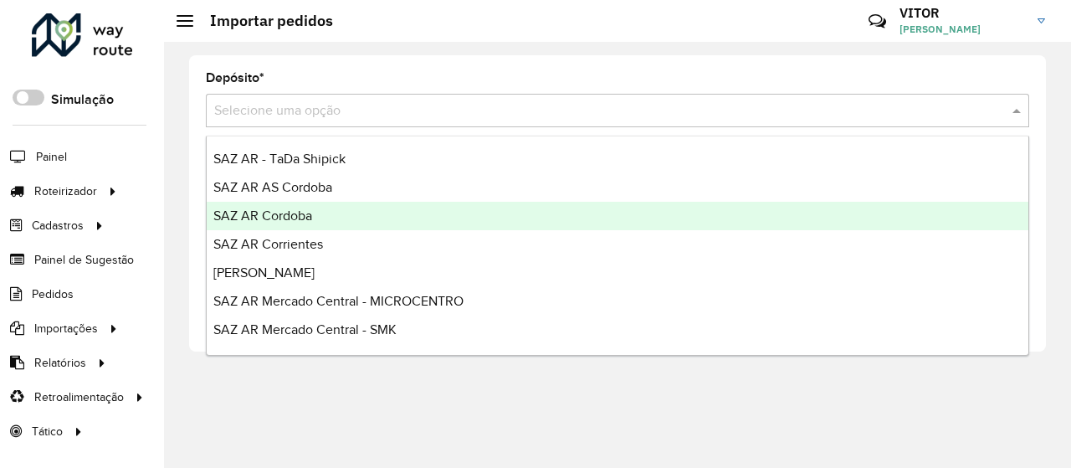
click at [321, 219] on div "SAZ AR Cordoba" at bounding box center [618, 216] width 822 height 28
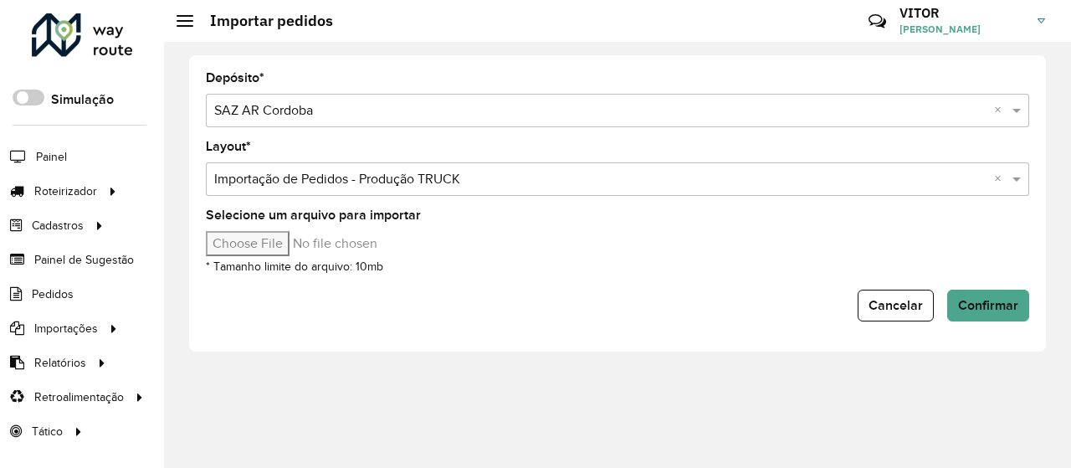
click at [233, 246] on input "Selecione um arquivo para importar" at bounding box center [348, 243] width 285 height 25
type input "**********"
click at [979, 303] on span "Confirmar" at bounding box center [988, 305] width 60 height 14
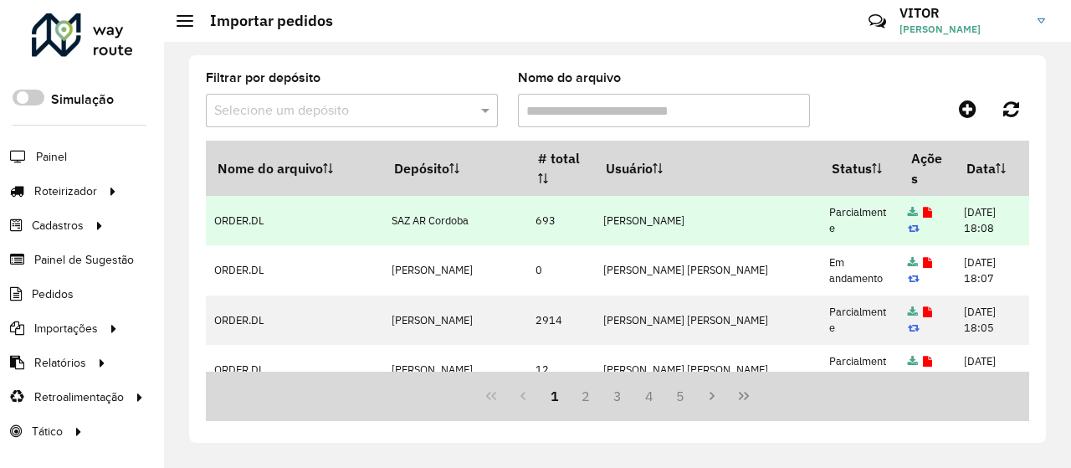
click at [923, 208] on icon at bounding box center [927, 213] width 9 height 11
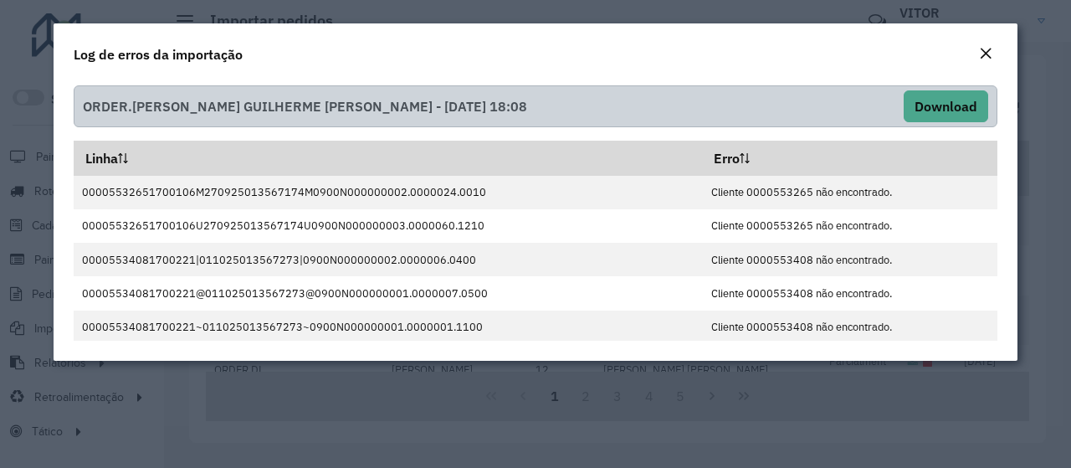
click at [987, 54] on em "Close" at bounding box center [985, 53] width 13 height 13
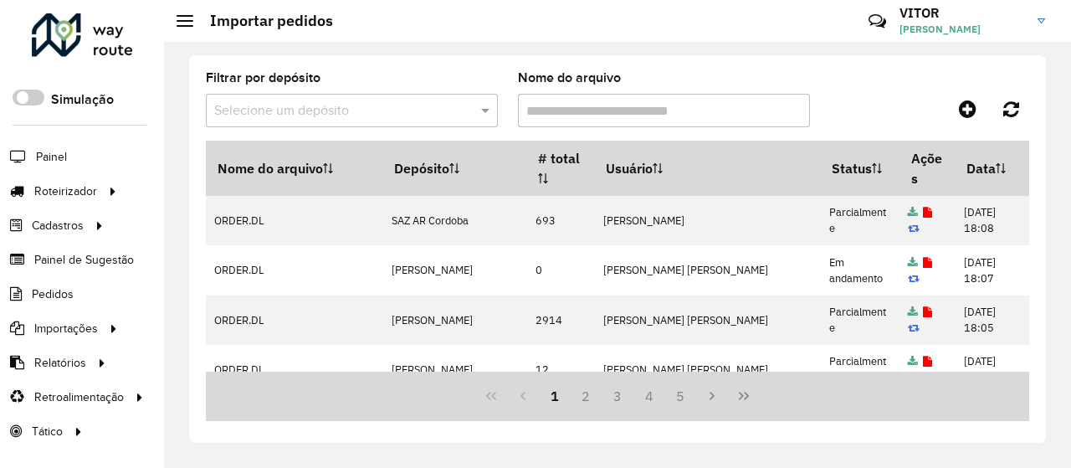
click at [885, 93] on div "Filtrar por depósito Selecione um depósito Nome do arquivo" at bounding box center [617, 106] width 823 height 69
